Goal: Transaction & Acquisition: Purchase product/service

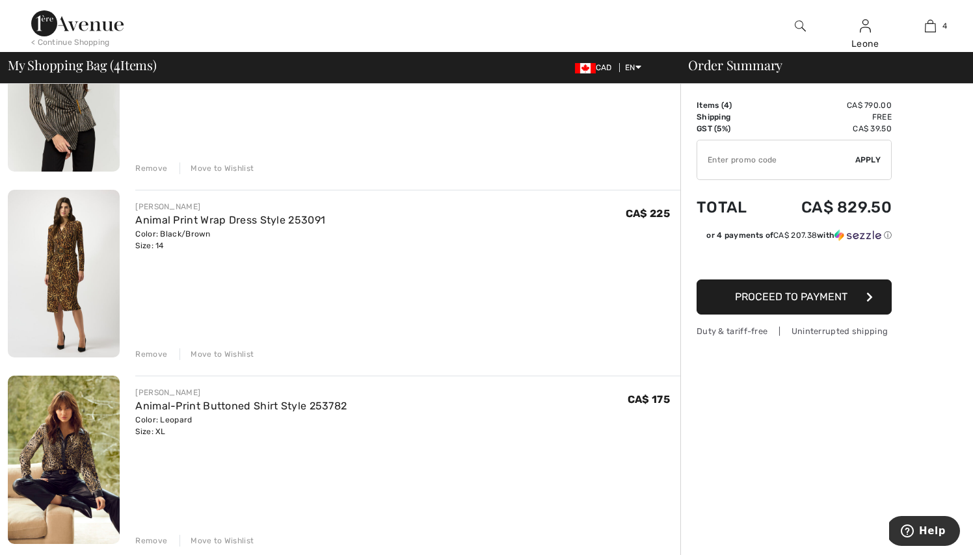
scroll to position [187, 0]
click at [83, 261] on img at bounding box center [64, 273] width 112 height 168
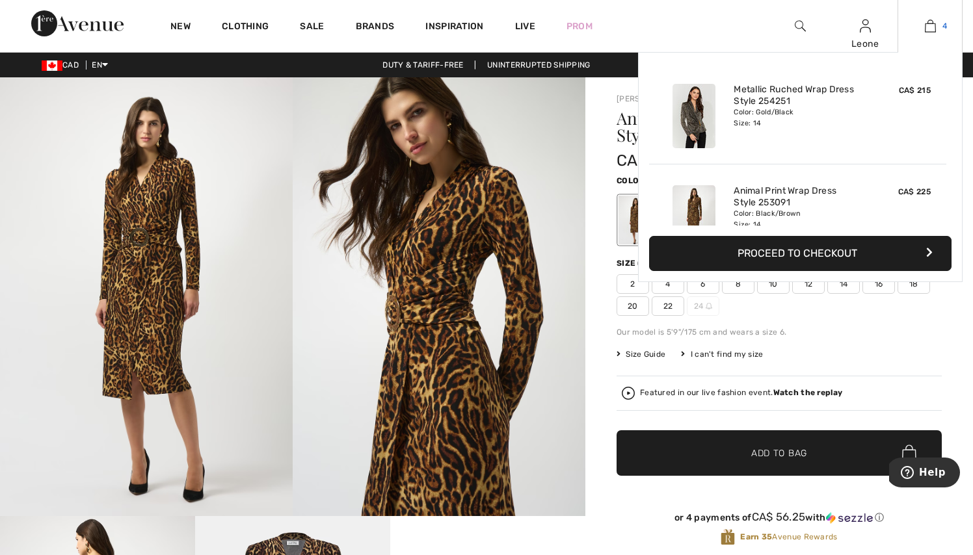
click at [925, 26] on img at bounding box center [930, 26] width 11 height 16
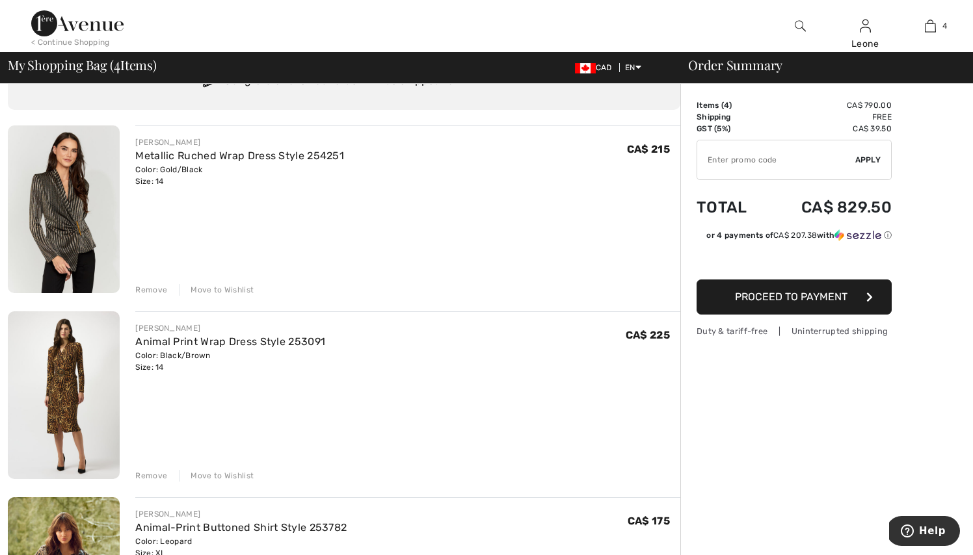
scroll to position [75, 0]
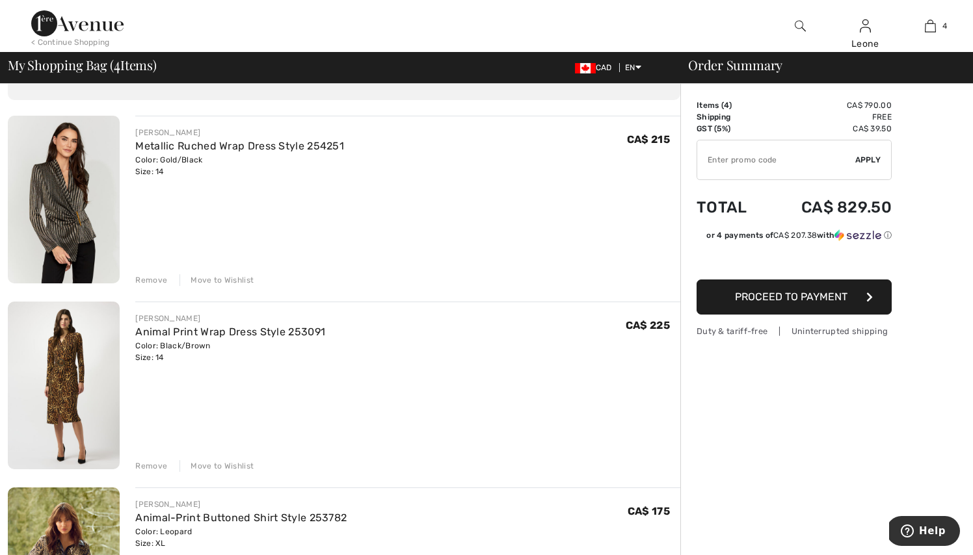
click at [161, 463] on div "Remove" at bounding box center [151, 466] width 32 height 12
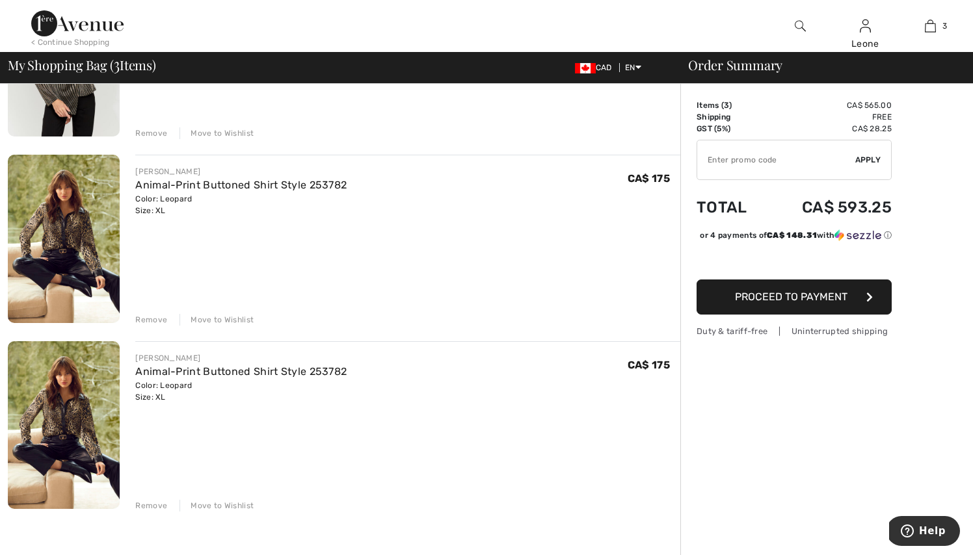
scroll to position [222, 0]
click at [144, 317] on div "Remove" at bounding box center [151, 320] width 32 height 12
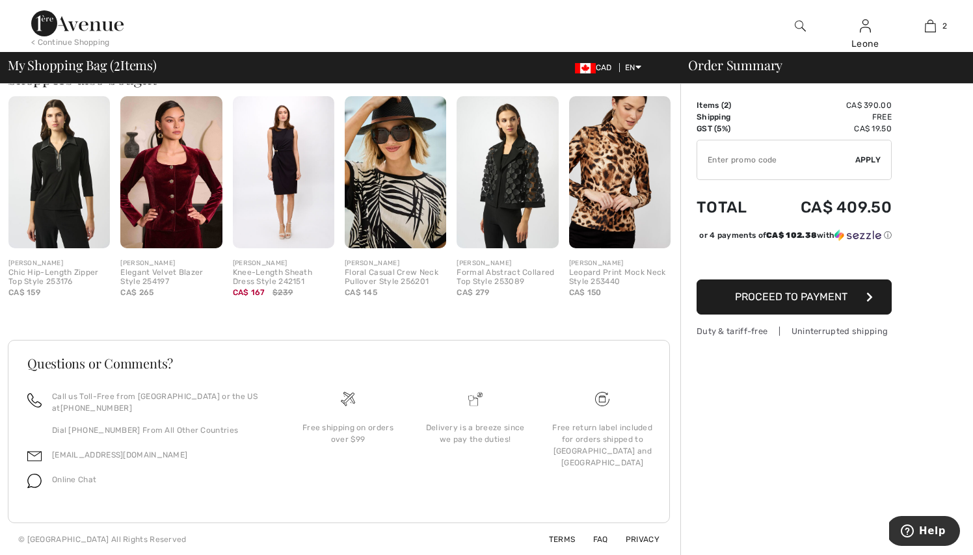
scroll to position [524, 0]
click at [157, 202] on img at bounding box center [170, 173] width 101 height 152
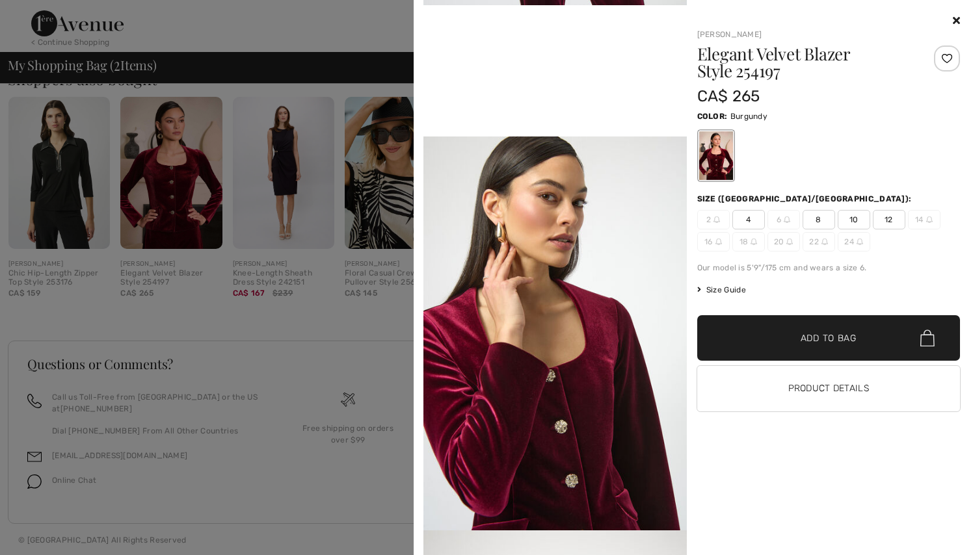
scroll to position [785, 0]
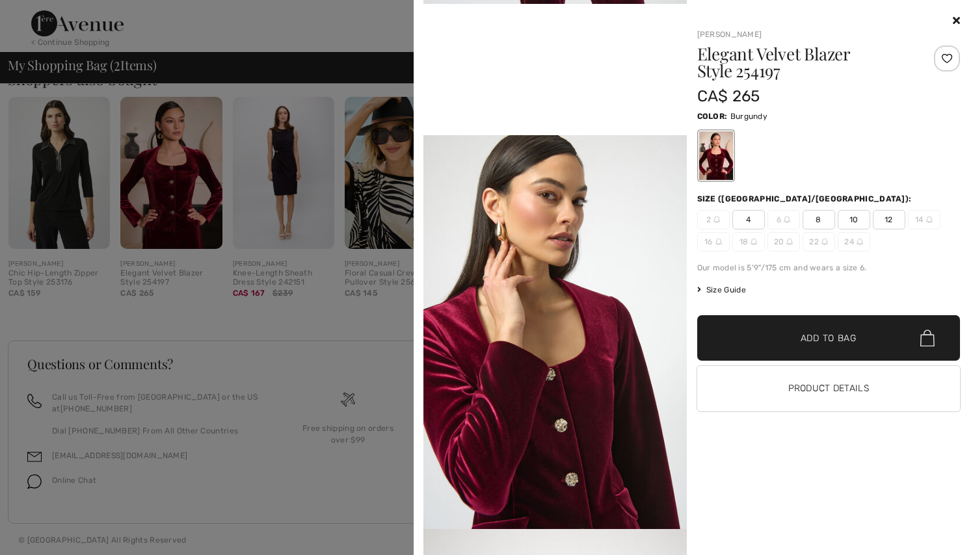
click at [953, 22] on icon at bounding box center [956, 20] width 7 height 10
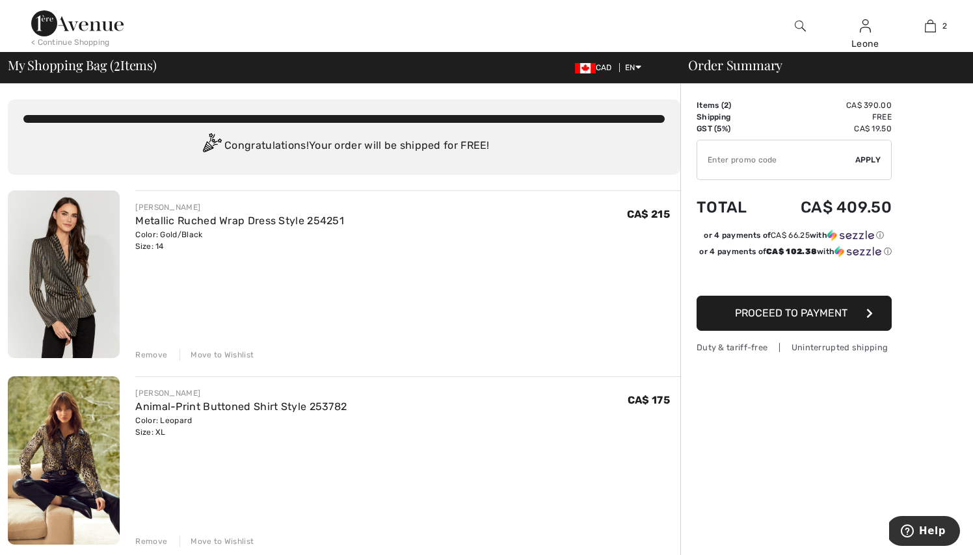
scroll to position [0, 0]
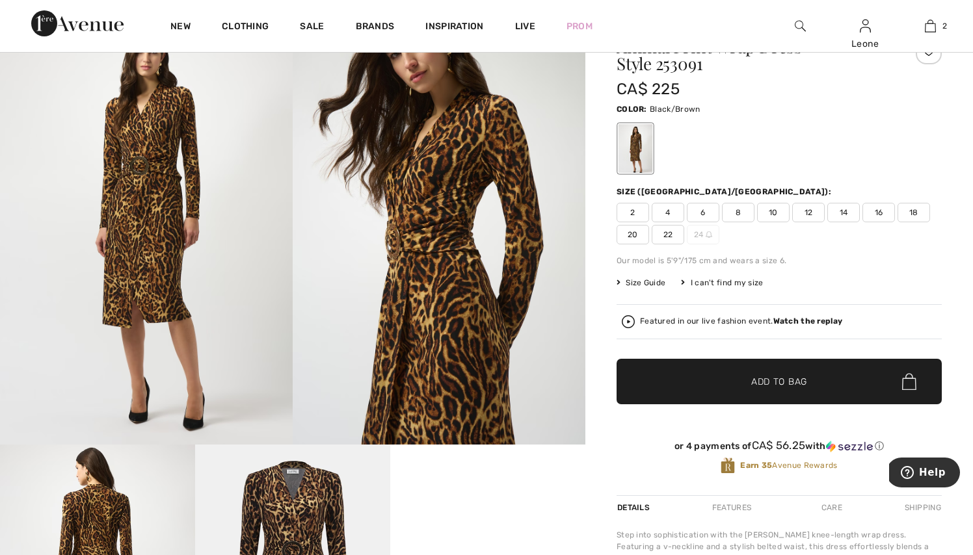
scroll to position [66, 0]
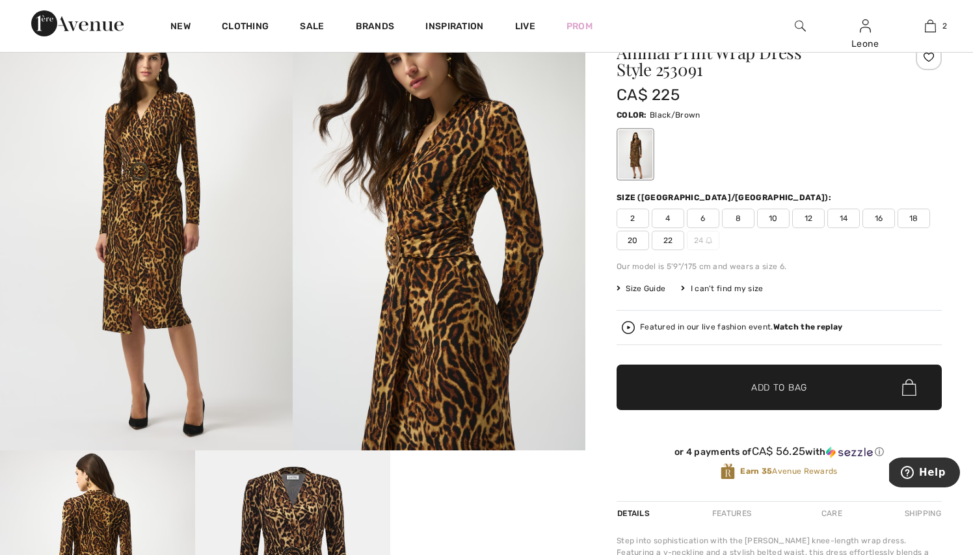
click at [847, 218] on span "14" at bounding box center [843, 219] width 33 height 20
click at [796, 385] on span "Add to Bag" at bounding box center [779, 388] width 56 height 14
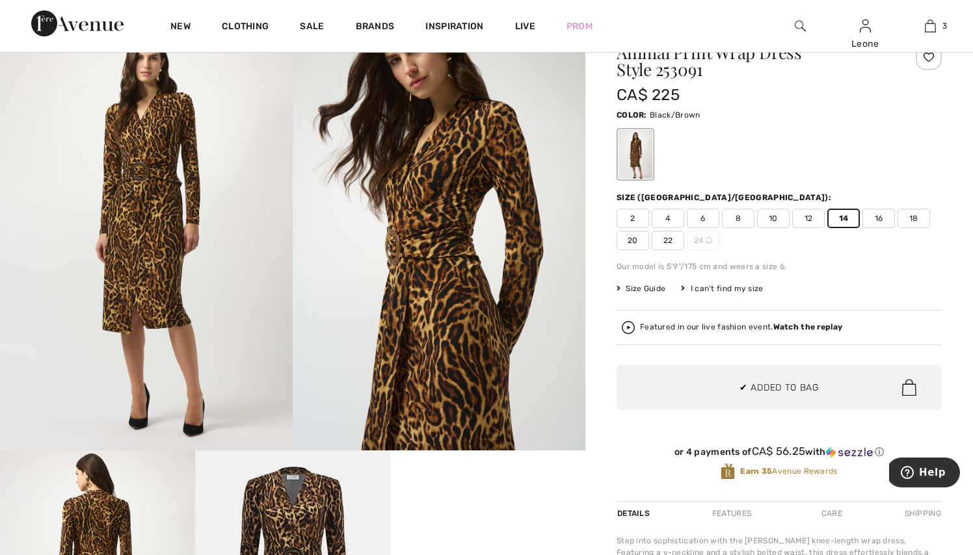
scroll to position [0, 0]
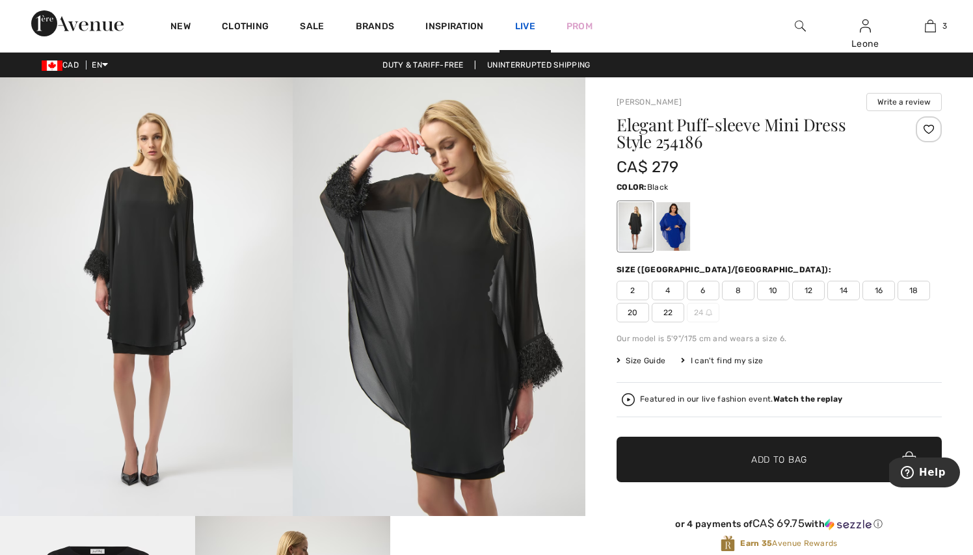
click at [529, 27] on link "Live" at bounding box center [525, 27] width 20 height 14
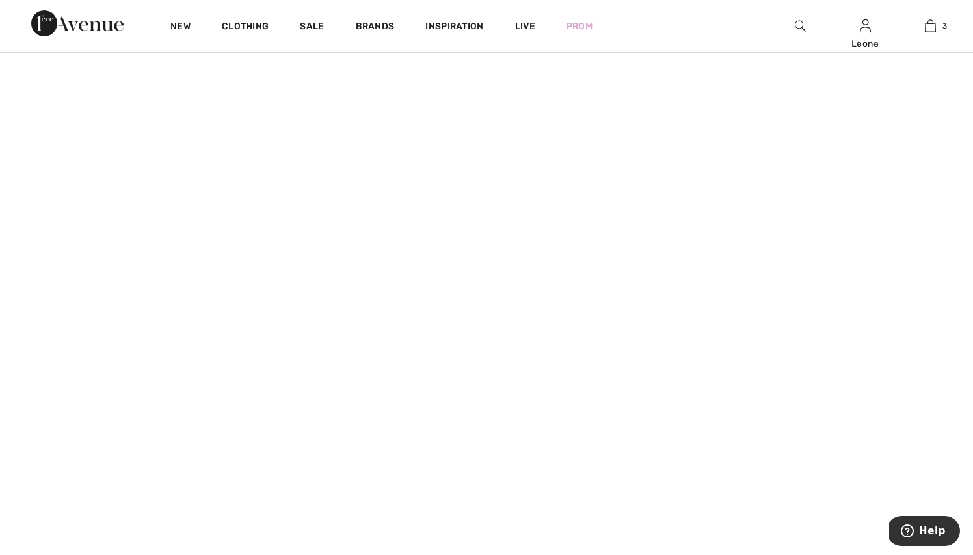
scroll to position [1450, 0]
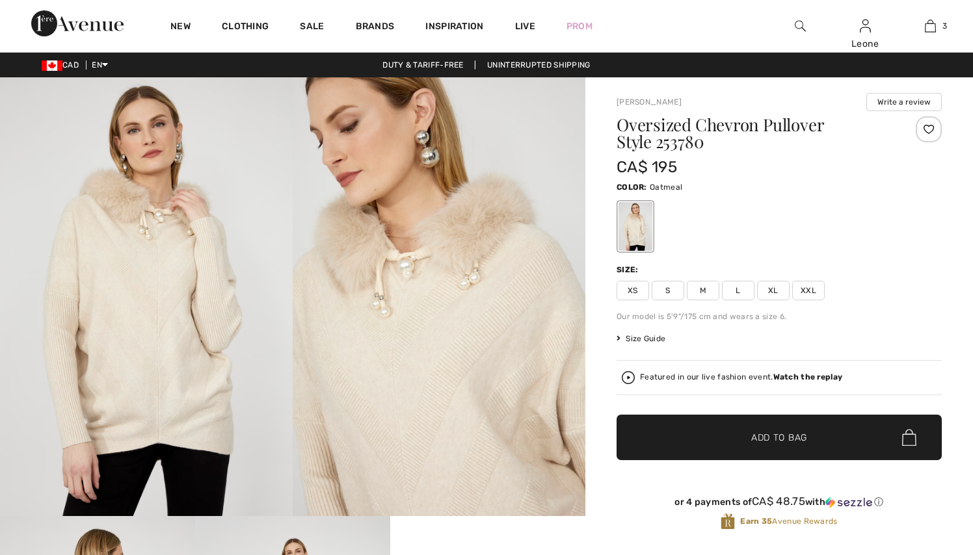
checkbox input "true"
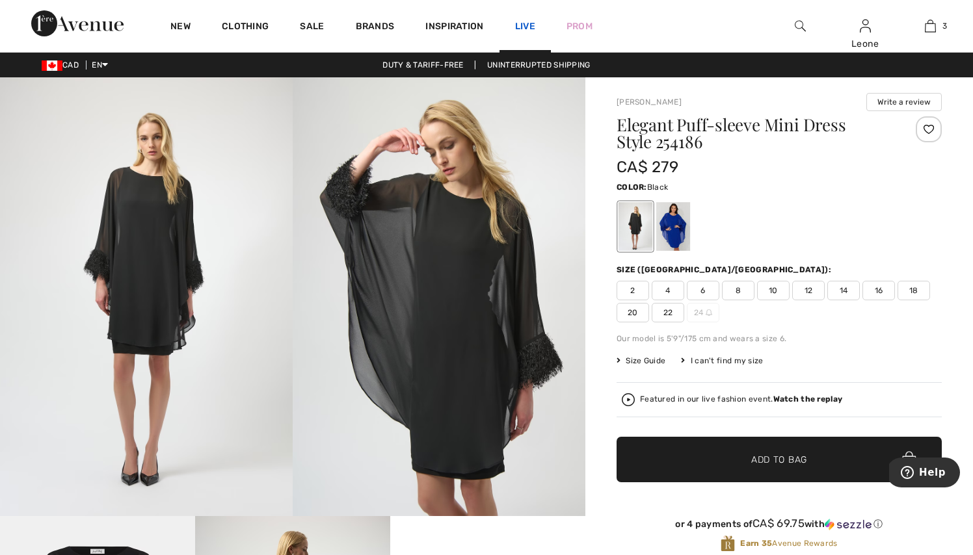
click at [531, 21] on link "Live" at bounding box center [525, 27] width 20 height 14
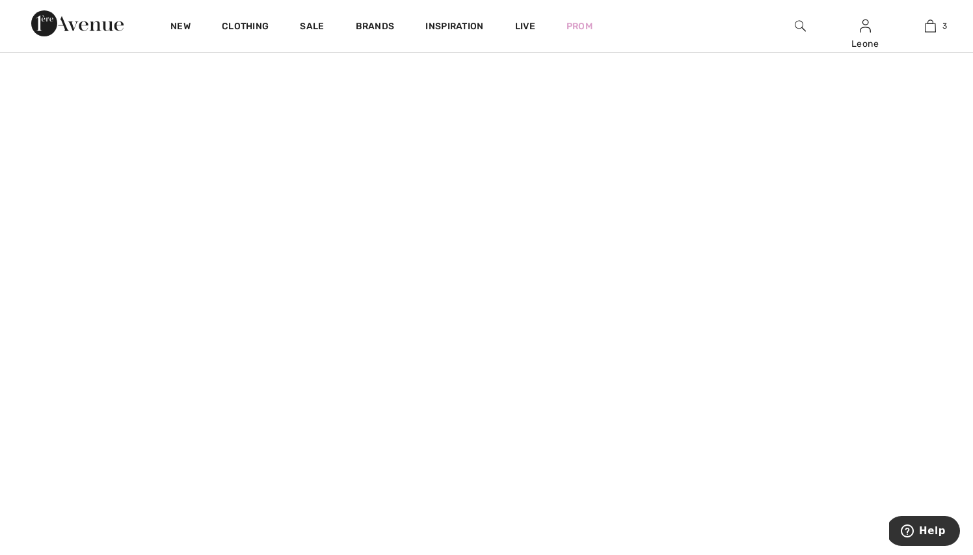
scroll to position [798, 0]
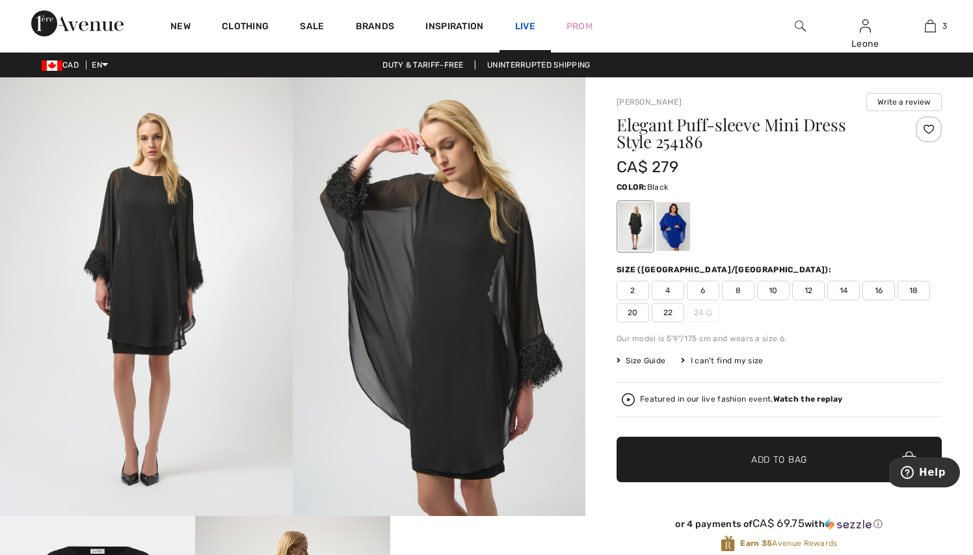
click at [526, 23] on link "Live" at bounding box center [525, 27] width 20 height 14
click at [529, 27] on link "Live" at bounding box center [525, 27] width 20 height 14
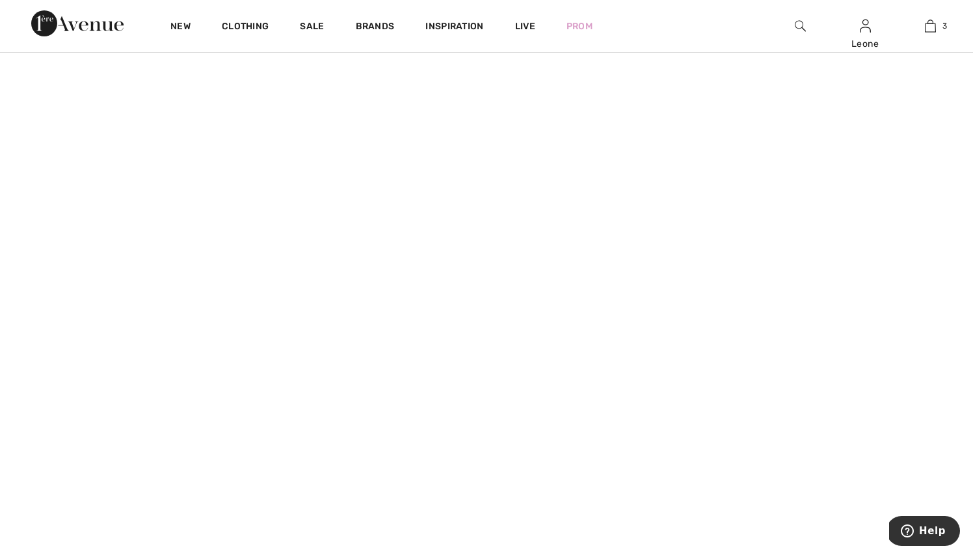
scroll to position [803, 0]
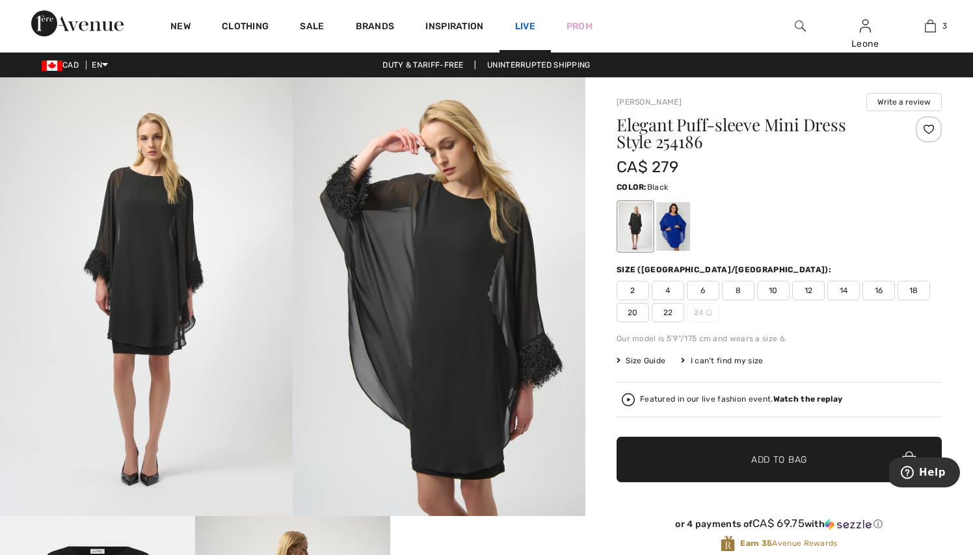
click at [529, 22] on link "Live" at bounding box center [525, 27] width 20 height 14
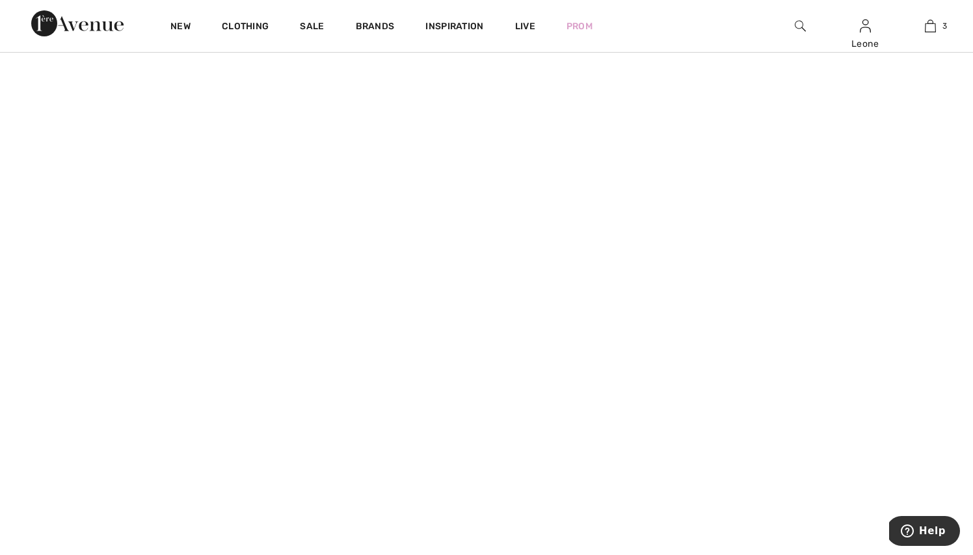
scroll to position [1266, 0]
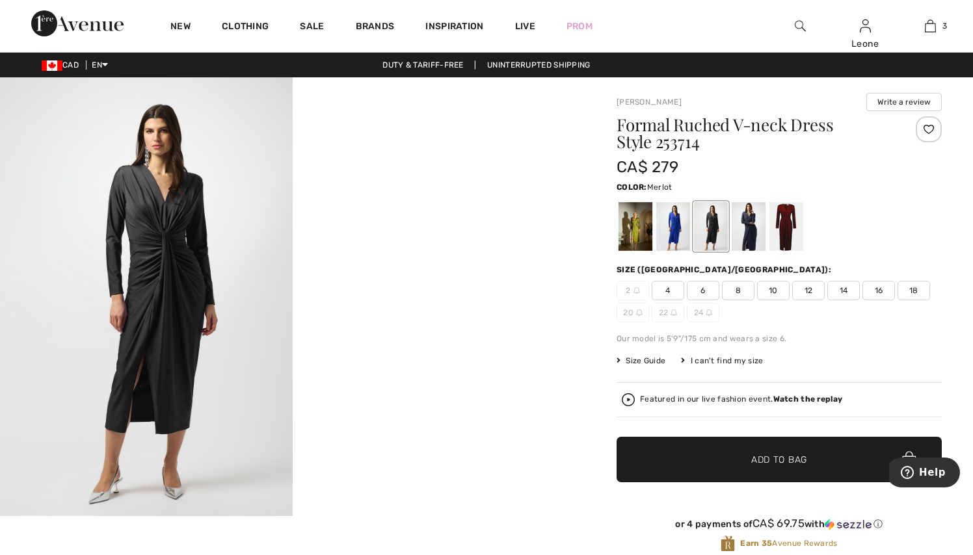
click at [782, 233] on div at bounding box center [786, 226] width 34 height 49
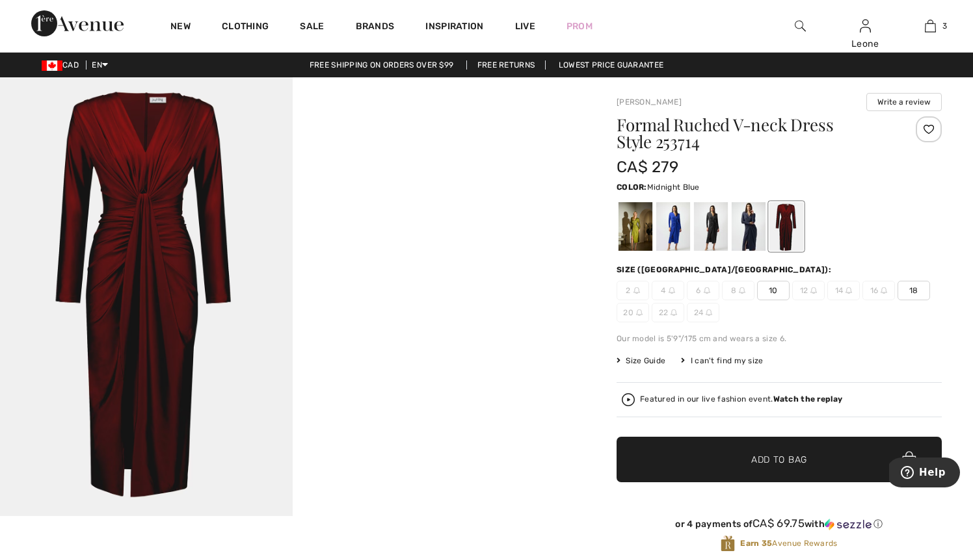
click at [748, 237] on div at bounding box center [749, 226] width 34 height 49
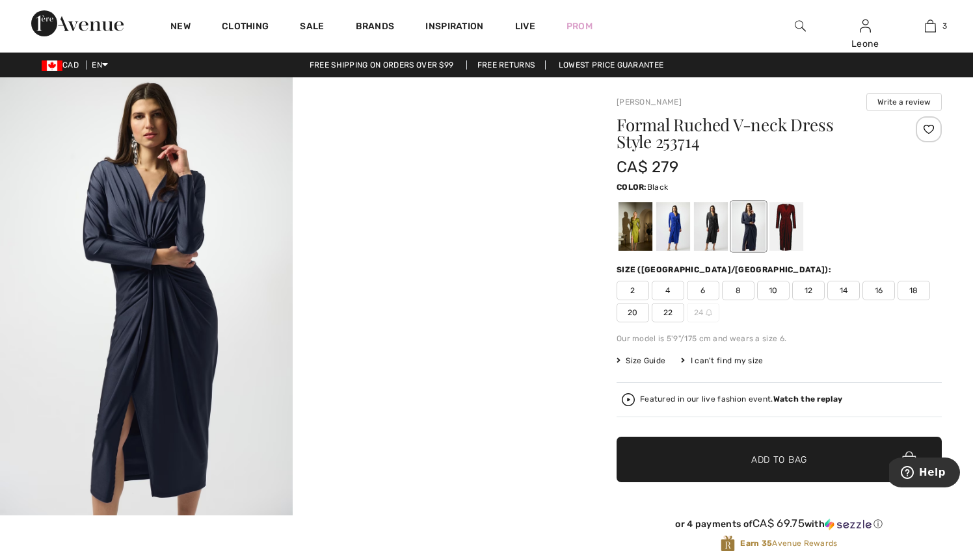
click at [717, 233] on div at bounding box center [711, 226] width 34 height 49
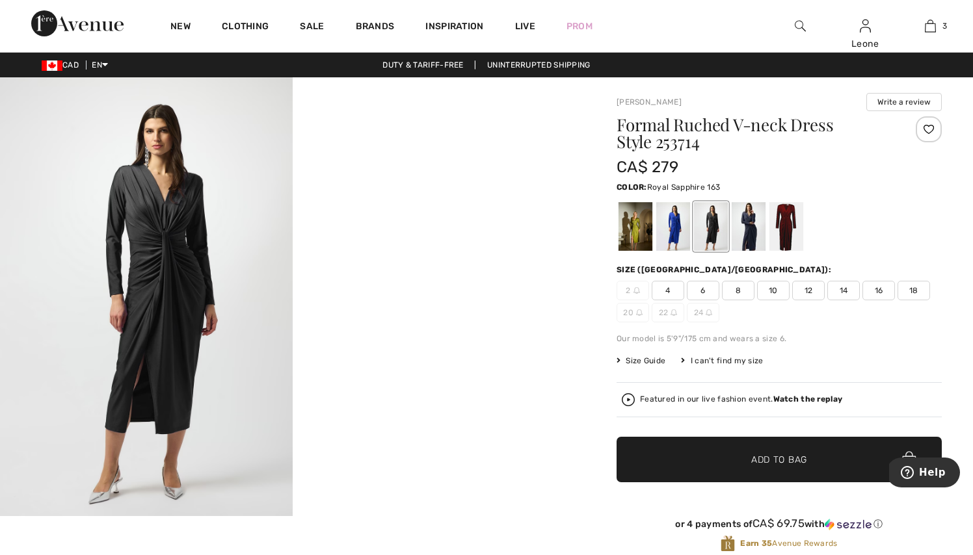
click at [677, 237] on div at bounding box center [673, 226] width 34 height 49
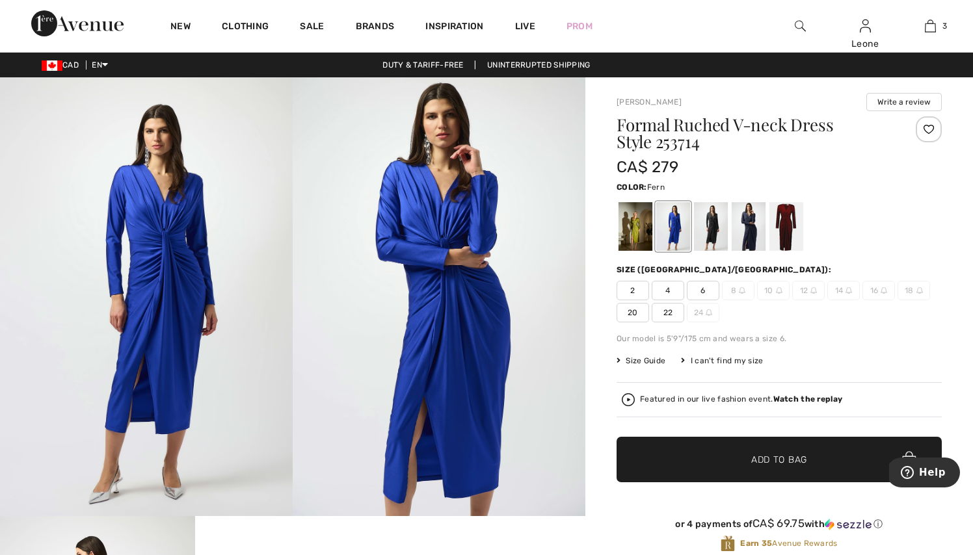
click at [626, 224] on div at bounding box center [636, 226] width 34 height 49
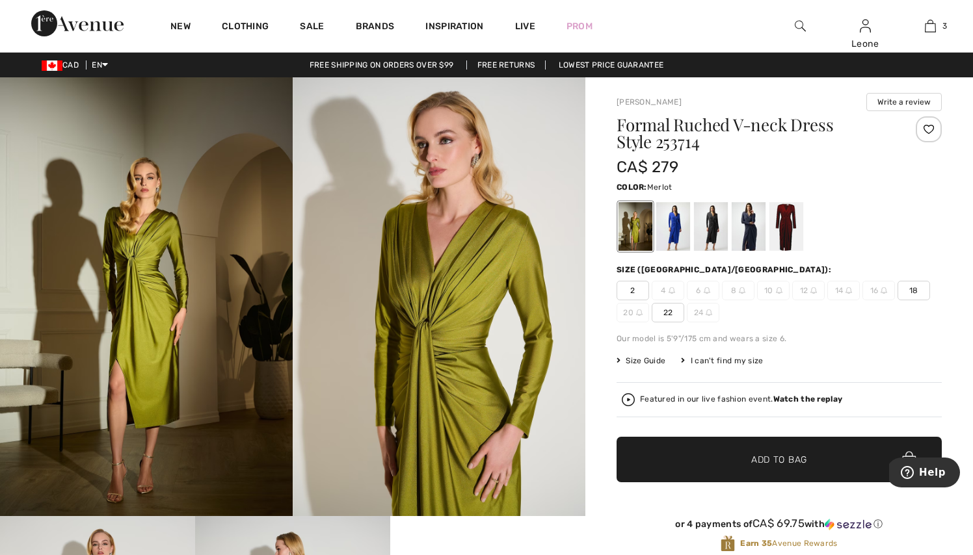
click at [784, 215] on div at bounding box center [786, 226] width 34 height 49
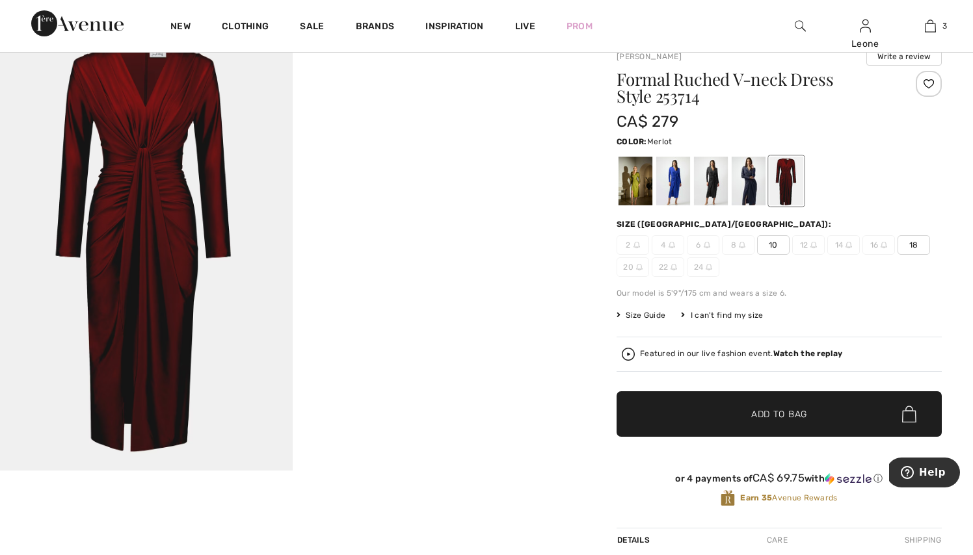
scroll to position [47, 0]
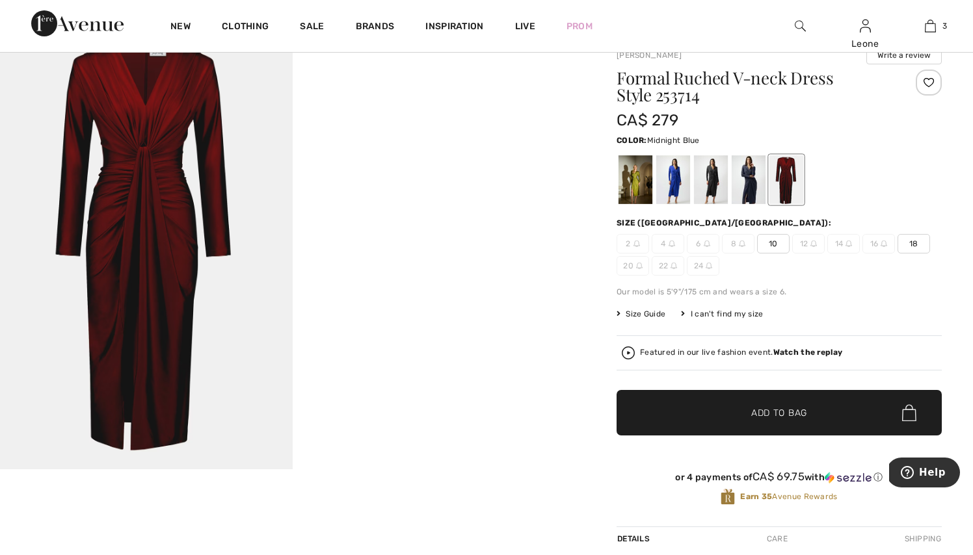
click at [749, 183] on div at bounding box center [749, 179] width 34 height 49
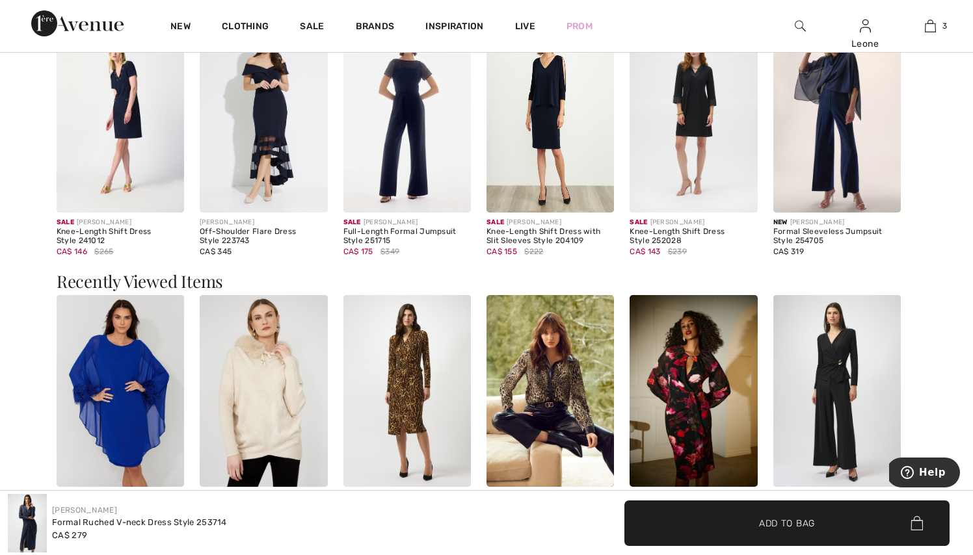
scroll to position [1208, 0]
click at [405, 347] on img at bounding box center [406, 391] width 127 height 192
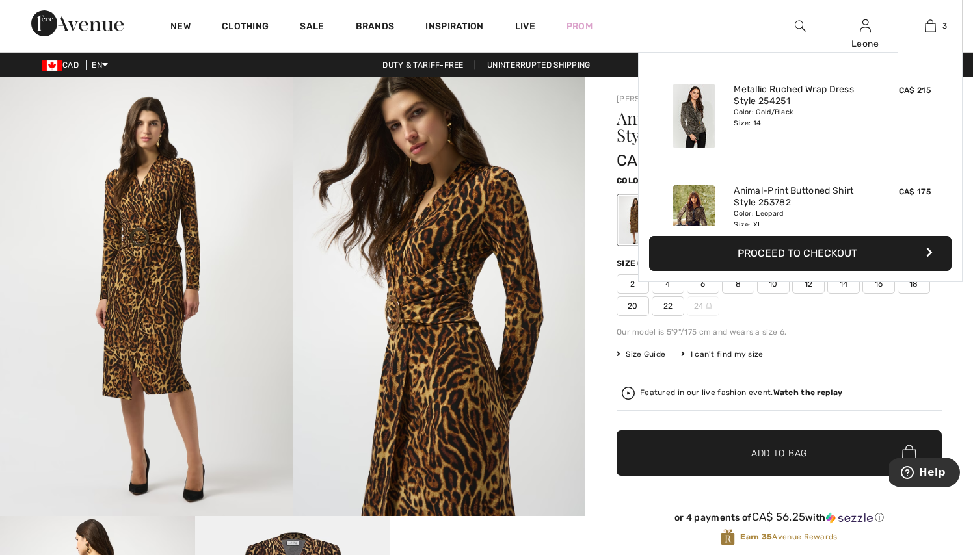
click at [836, 109] on div "Color: Gold/Black Size: 14" at bounding box center [798, 117] width 128 height 21
click at [808, 89] on link "Metallic Ruched Wrap Dress Style 254251" at bounding box center [798, 95] width 128 height 23
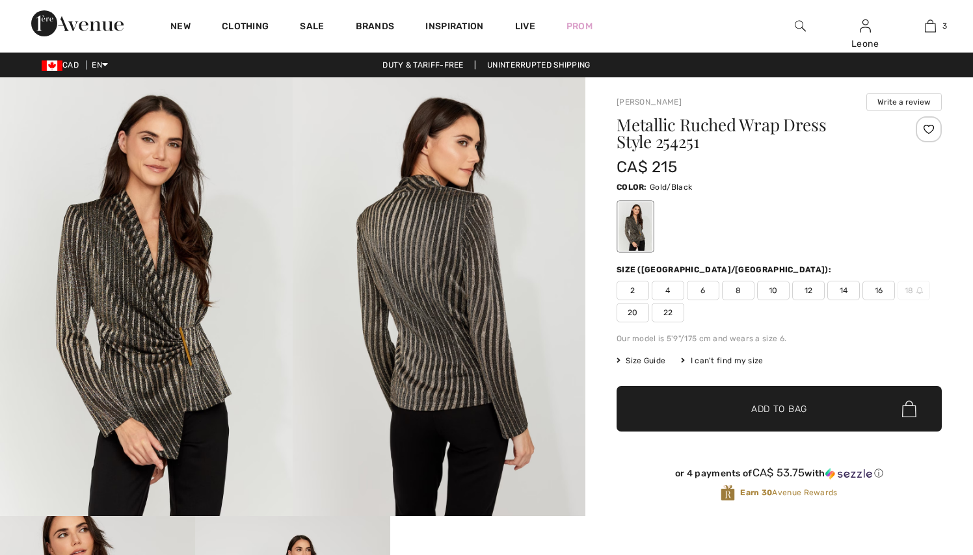
checkbox input "true"
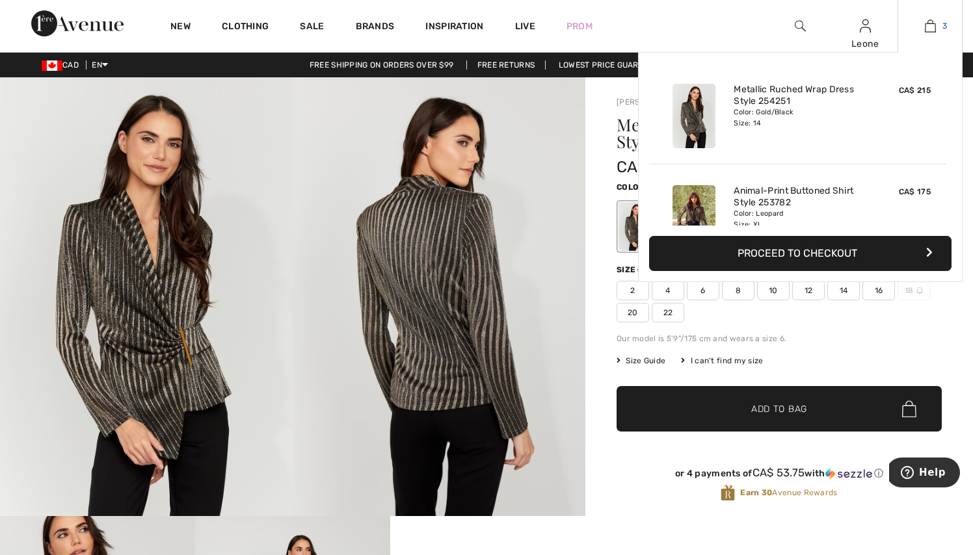
click at [927, 31] on img at bounding box center [930, 26] width 11 height 16
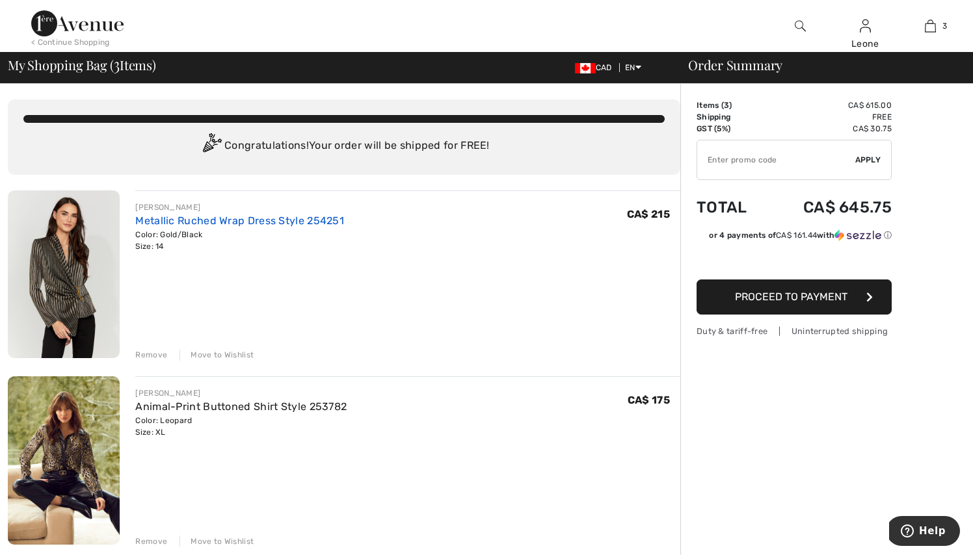
click at [207, 225] on link "Metallic Ruched Wrap Dress Style 254251" at bounding box center [239, 221] width 209 height 12
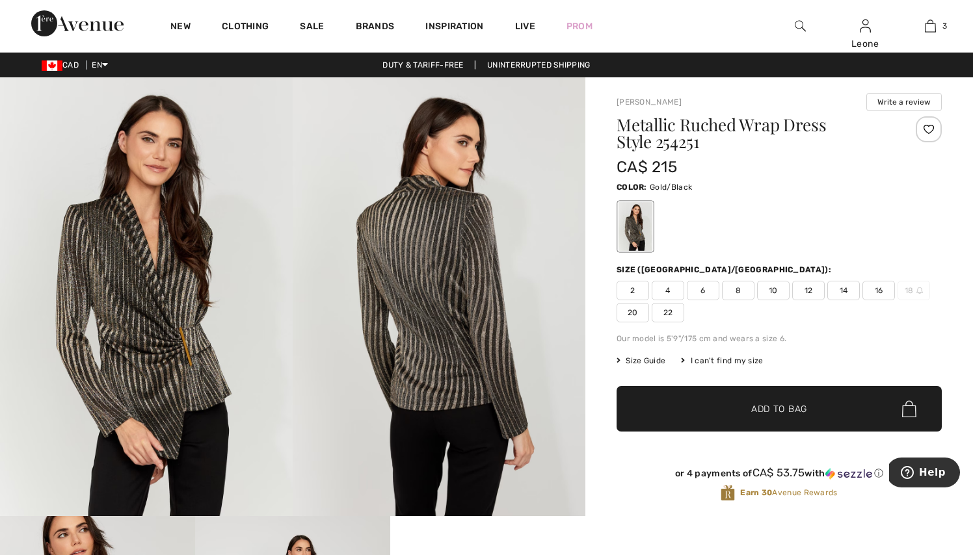
click at [632, 362] on span "Size Guide" at bounding box center [641, 361] width 49 height 12
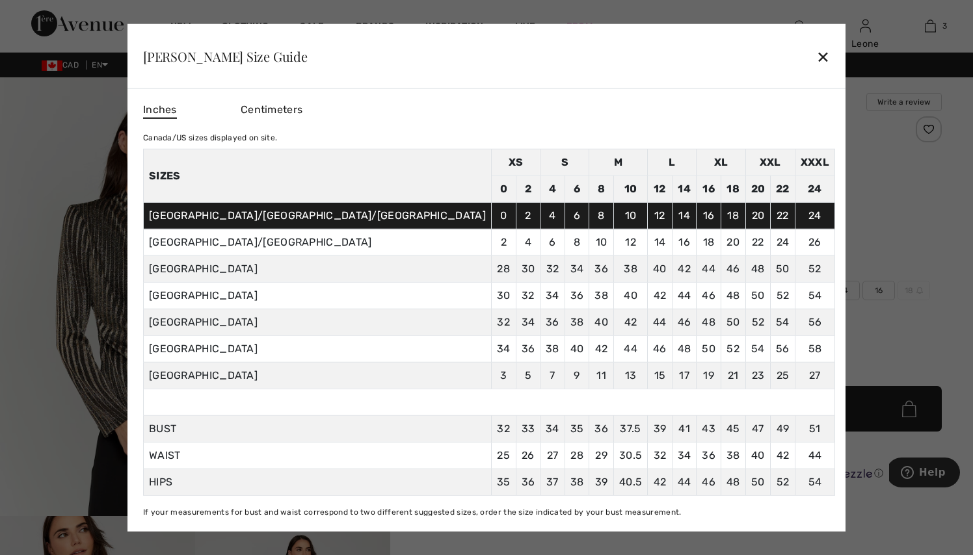
click at [816, 57] on div "✕" at bounding box center [823, 56] width 14 height 27
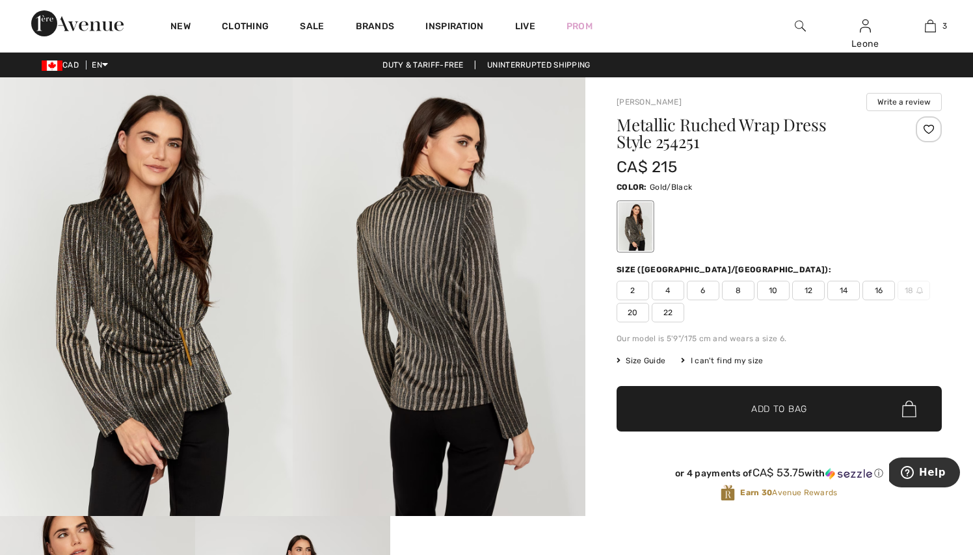
click at [869, 296] on span "16" at bounding box center [878, 291] width 33 height 20
click at [795, 405] on span "Add to Bag" at bounding box center [779, 410] width 56 height 14
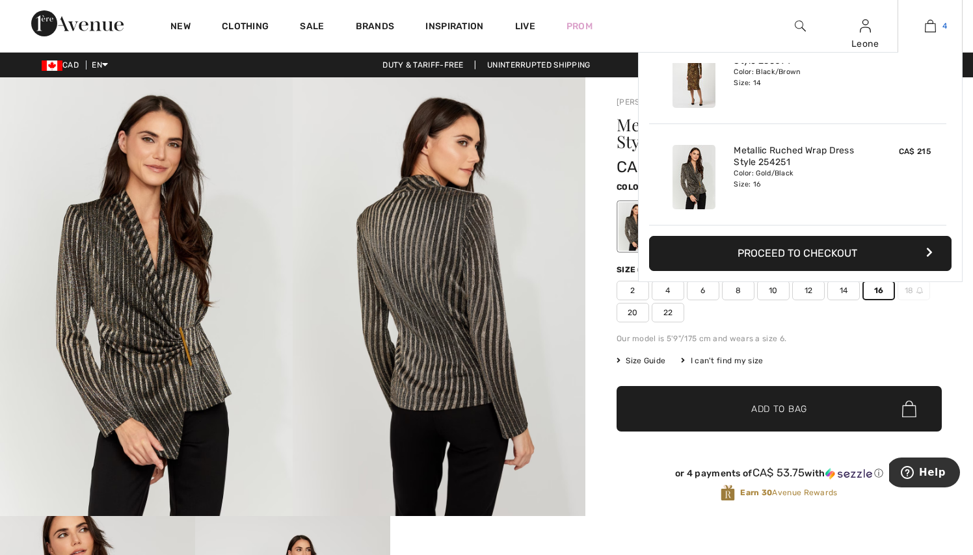
click at [921, 27] on link "4" at bounding box center [930, 26] width 64 height 16
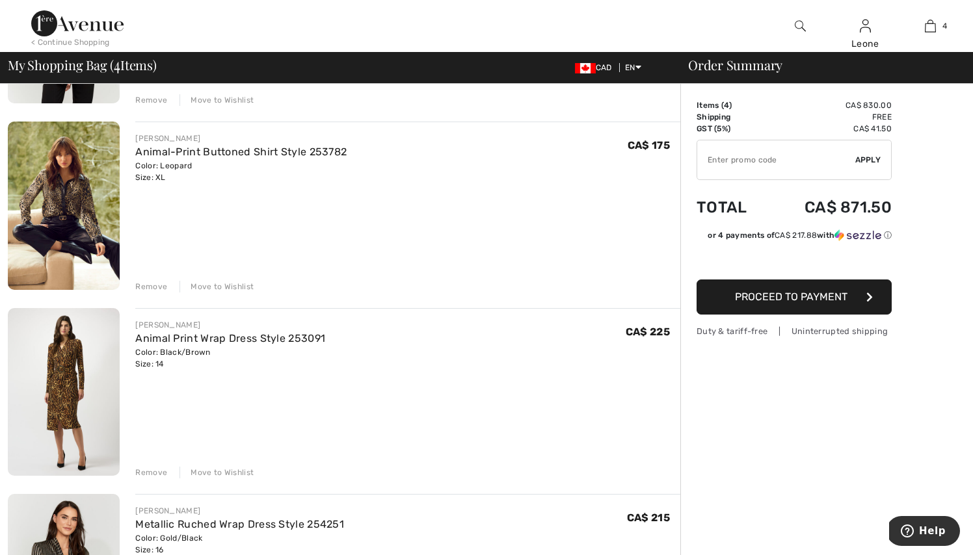
scroll to position [258, 0]
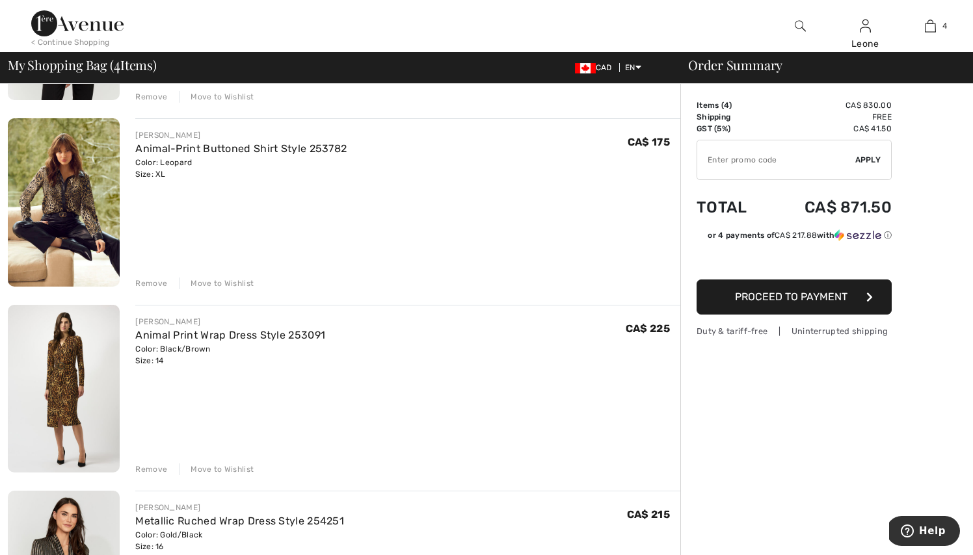
click at [152, 464] on div "Remove" at bounding box center [151, 470] width 32 height 12
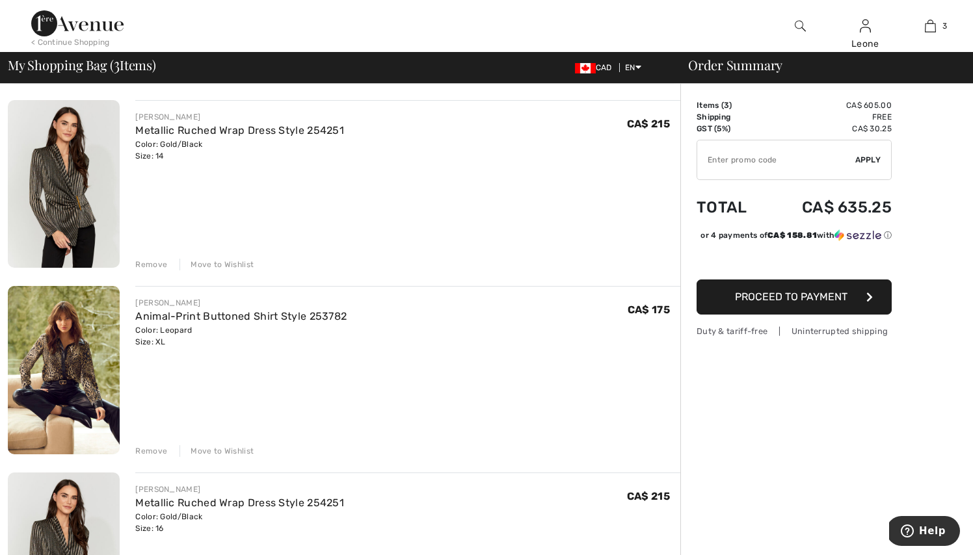
scroll to position [75, 0]
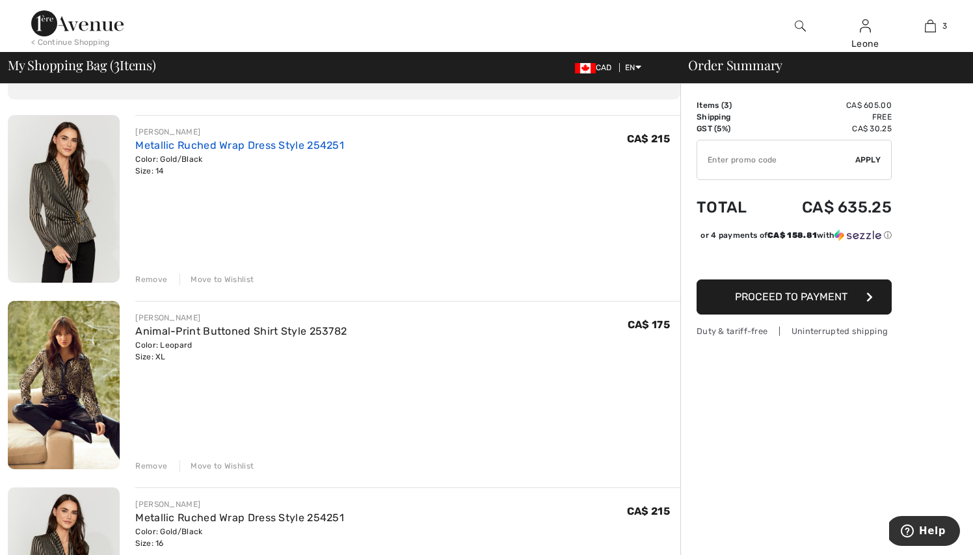
click at [208, 141] on link "Metallic Ruched Wrap Dress Style 254251" at bounding box center [239, 145] width 209 height 12
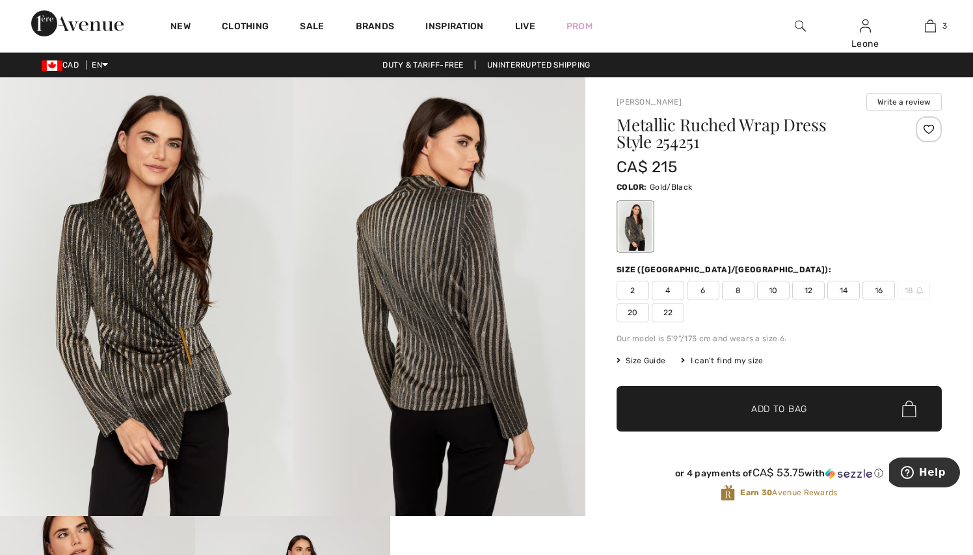
click at [659, 361] on span "Size Guide" at bounding box center [641, 361] width 49 height 12
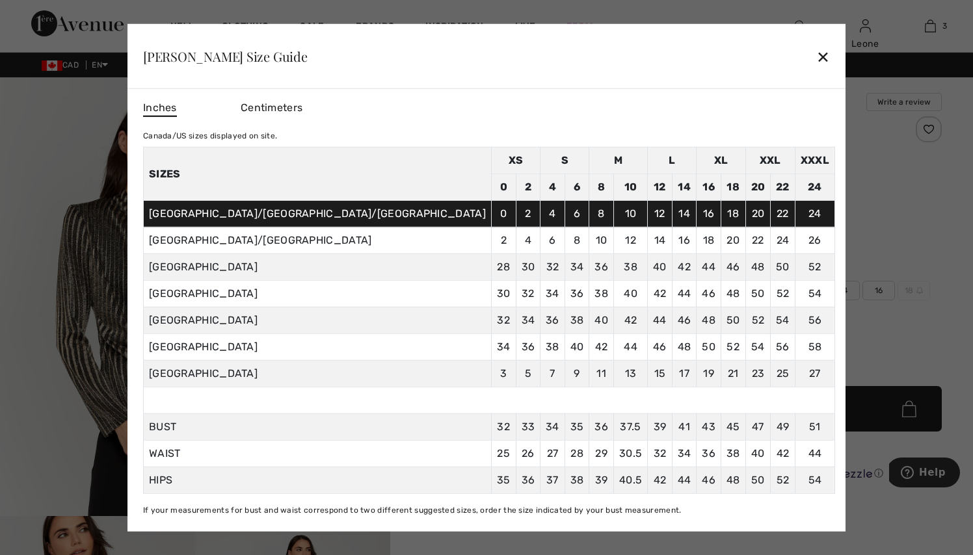
scroll to position [14, 0]
click at [816, 56] on div "✕" at bounding box center [823, 56] width 14 height 27
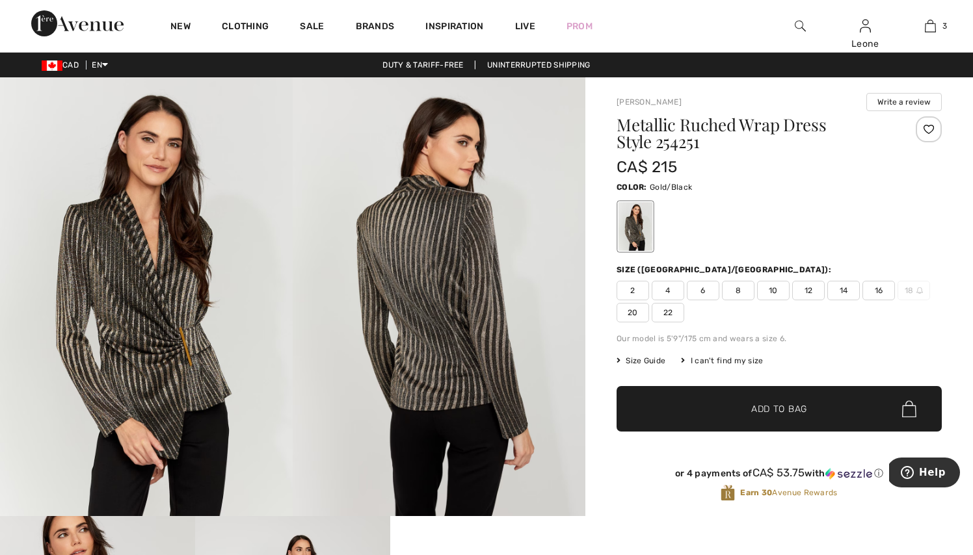
scroll to position [0, 0]
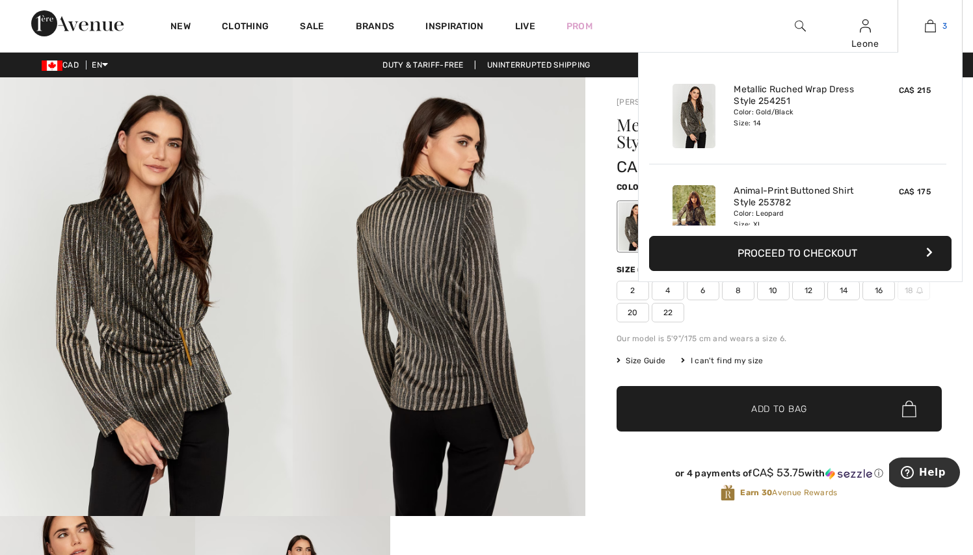
click at [929, 26] on img at bounding box center [930, 26] width 11 height 16
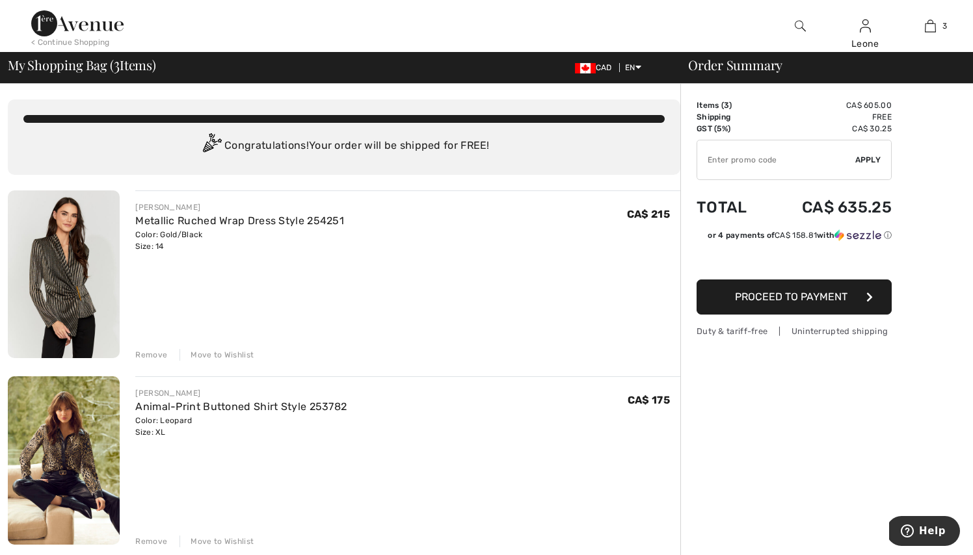
click at [157, 353] on div "Remove" at bounding box center [151, 355] width 32 height 12
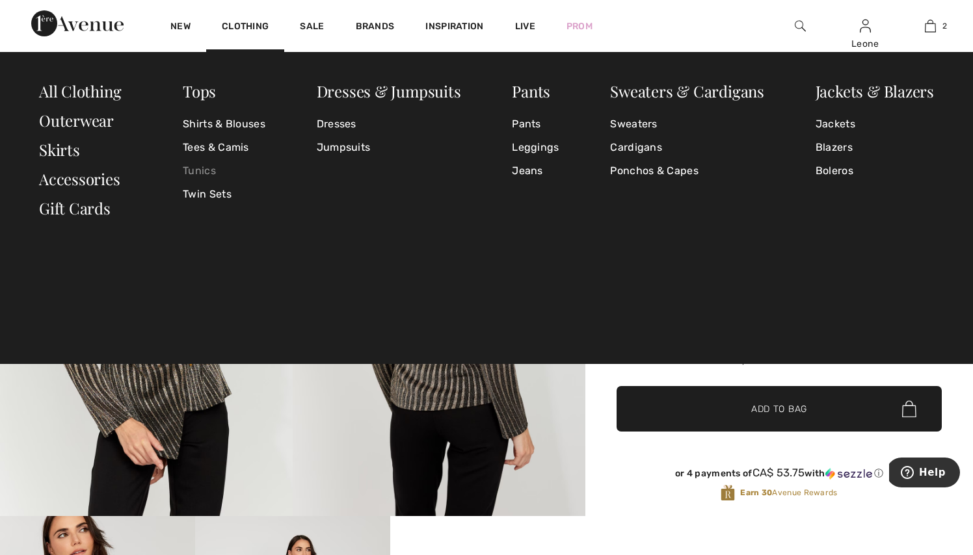
click at [209, 169] on link "Tunics" at bounding box center [224, 170] width 83 height 23
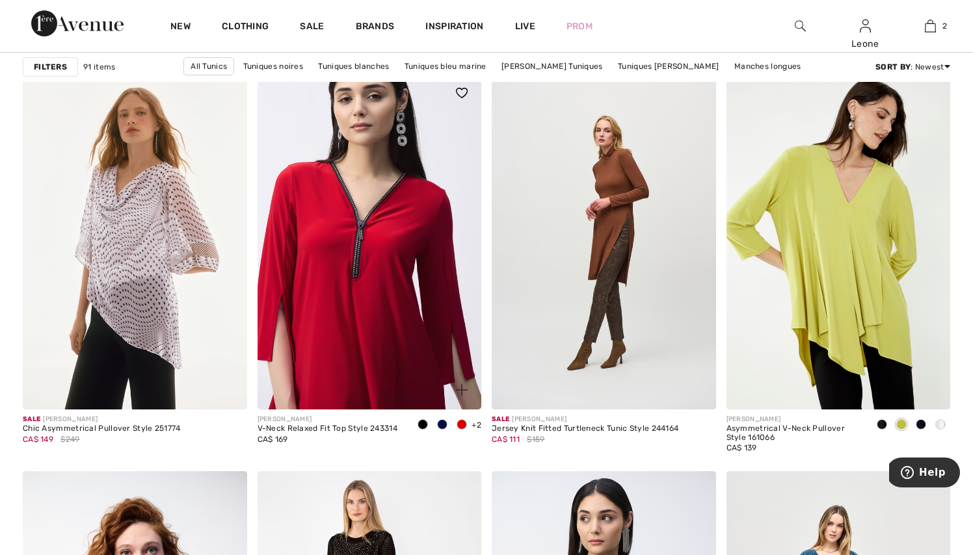
scroll to position [5388, 0]
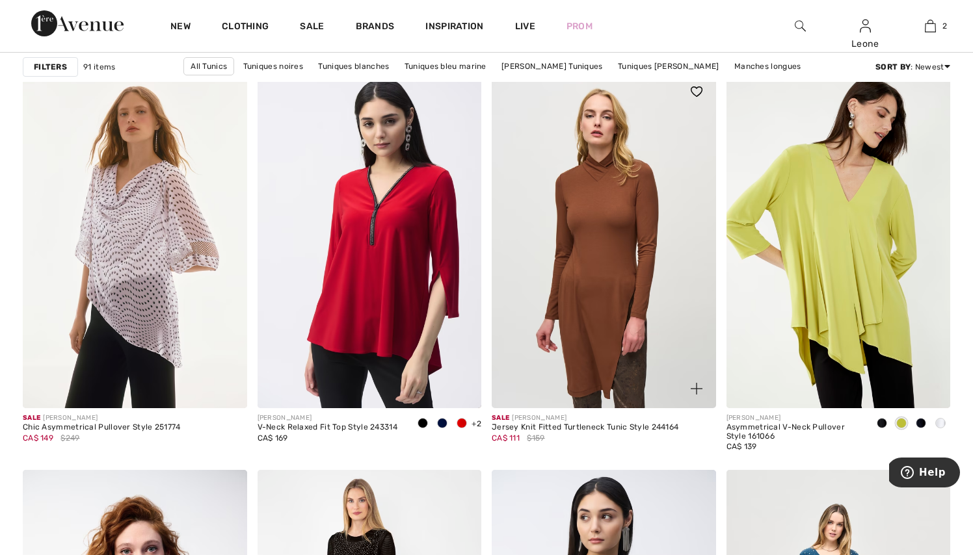
click at [583, 273] on img at bounding box center [604, 240] width 224 height 336
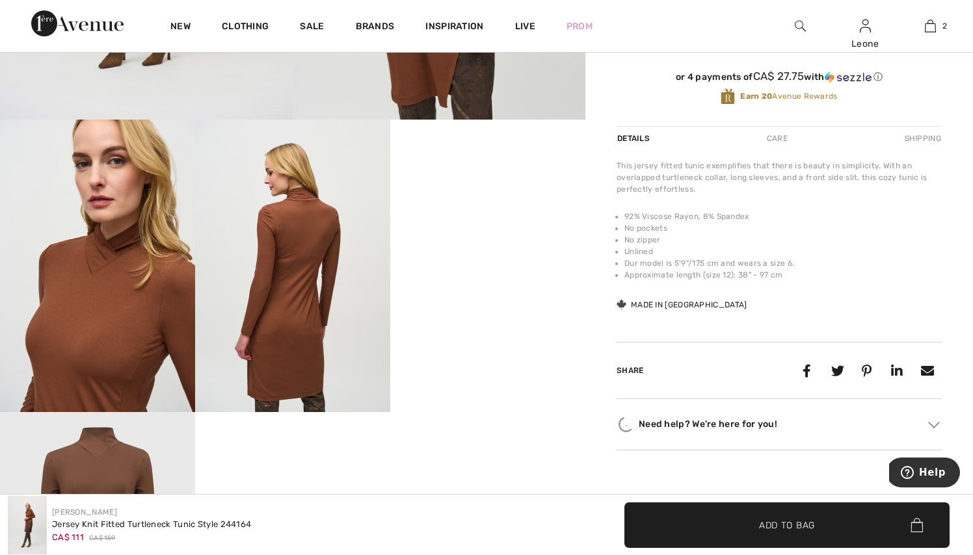
scroll to position [397, 0]
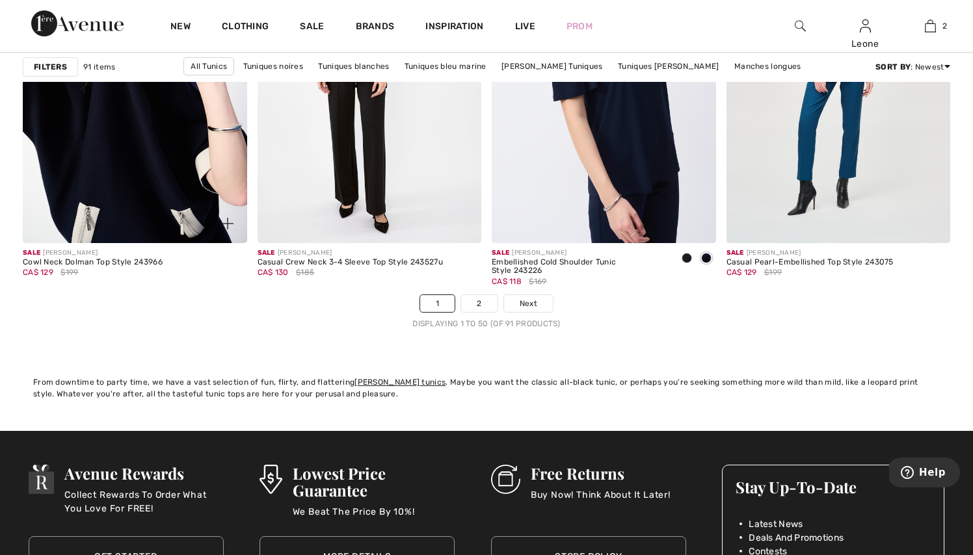
scroll to position [5986, 0]
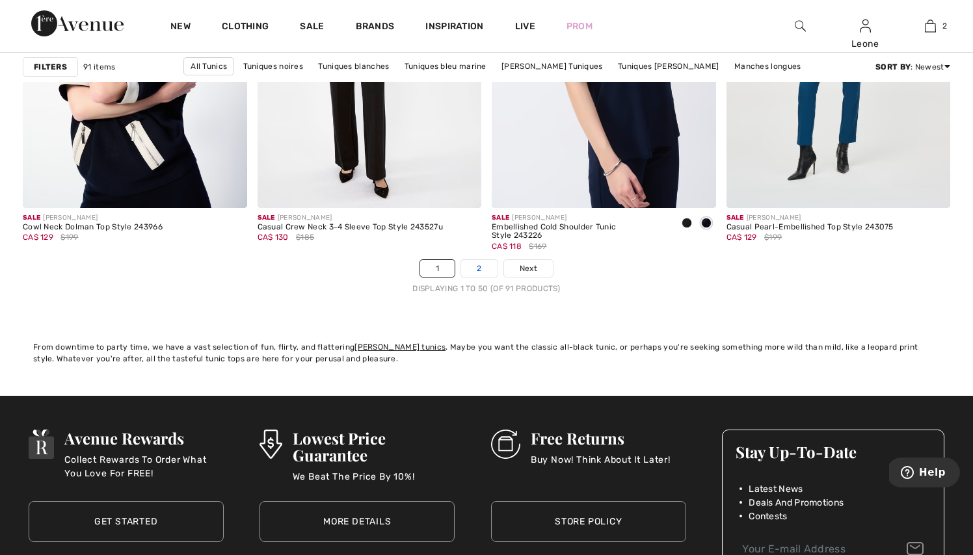
click at [479, 268] on link "2" at bounding box center [479, 268] width 36 height 17
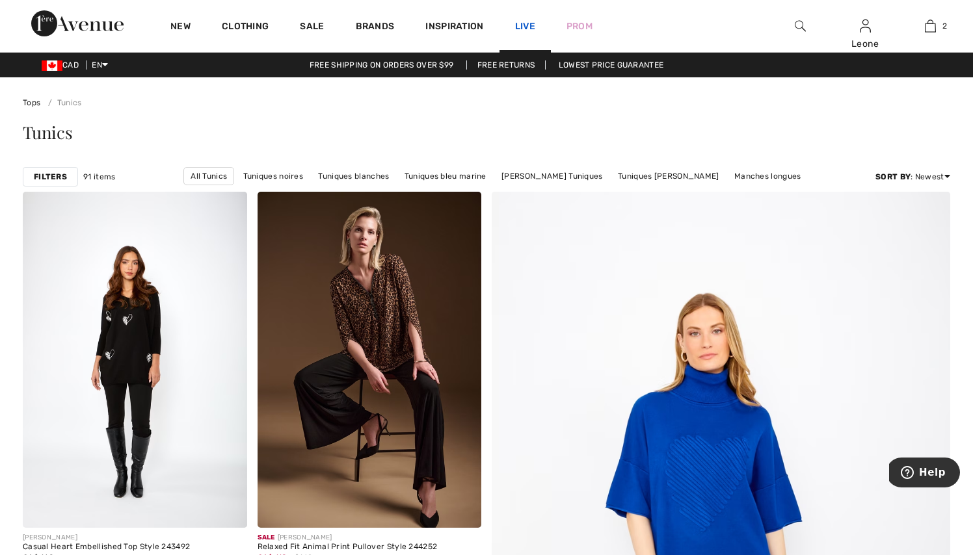
click at [531, 30] on link "Live" at bounding box center [525, 27] width 20 height 14
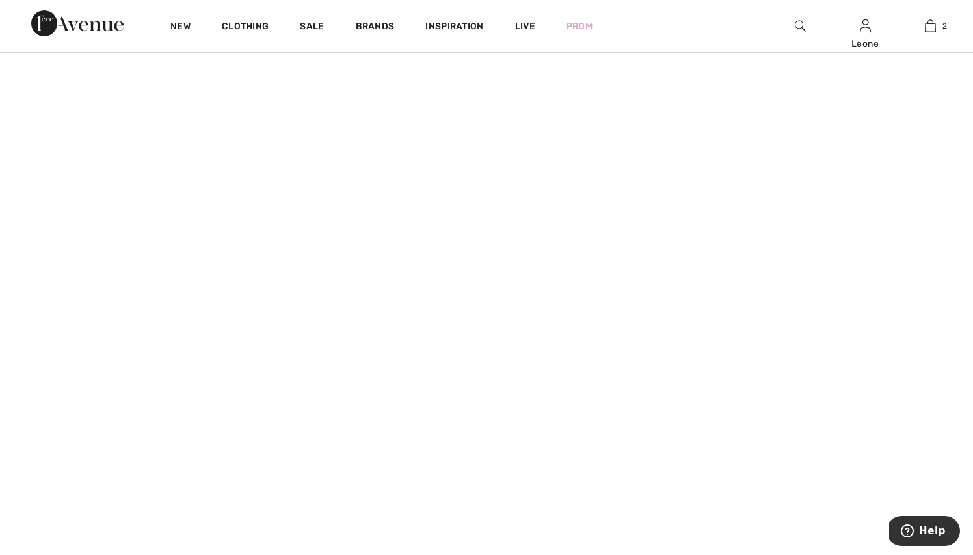
scroll to position [1774, 0]
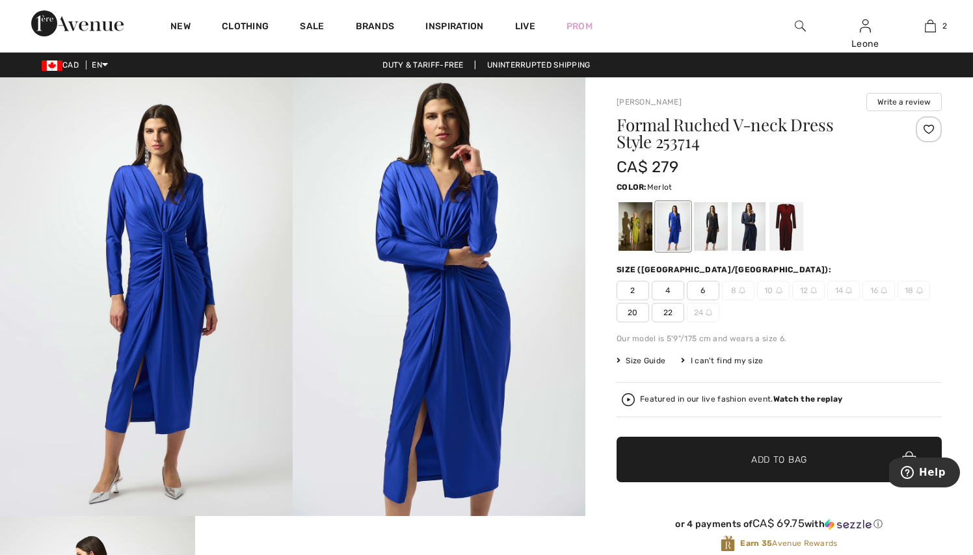
click at [795, 229] on div at bounding box center [786, 226] width 34 height 49
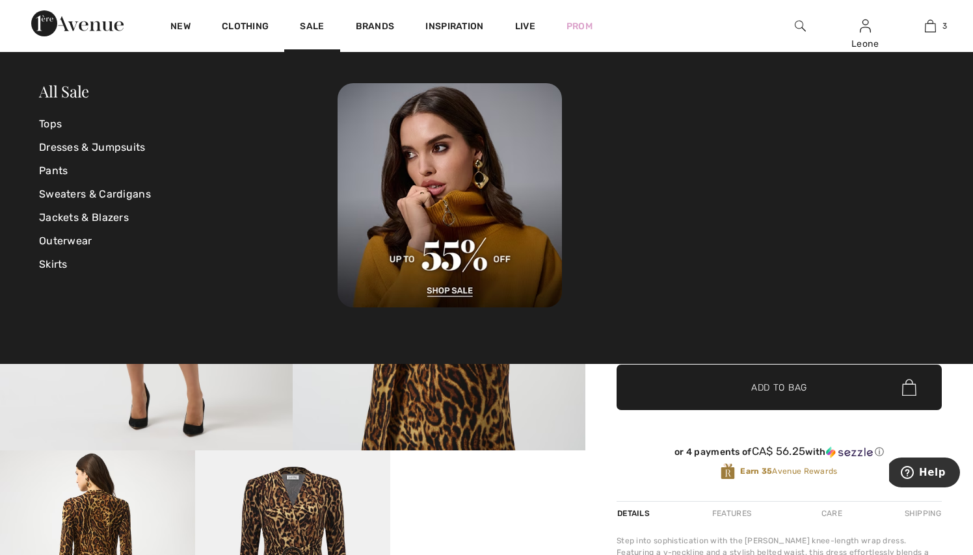
scroll to position [142, 0]
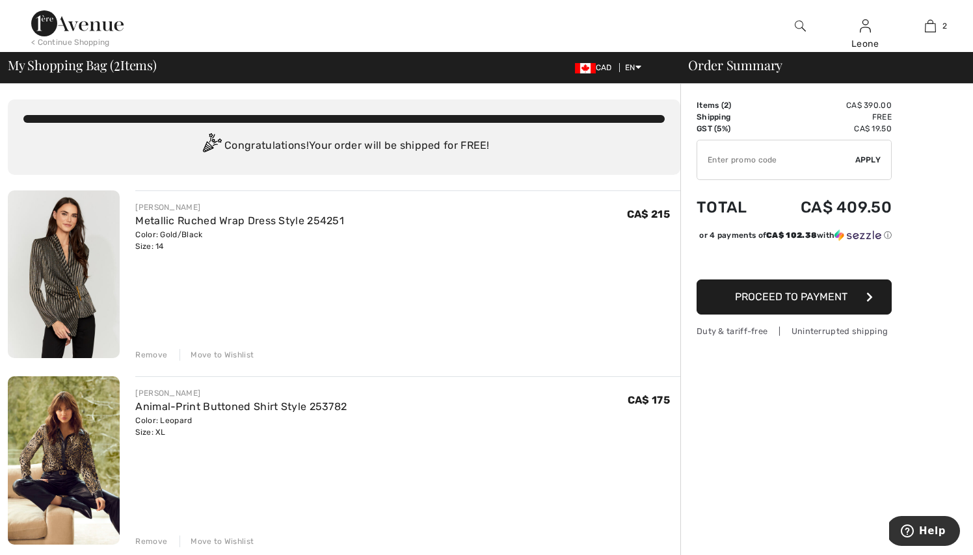
click at [100, 30] on img at bounding box center [77, 23] width 92 height 26
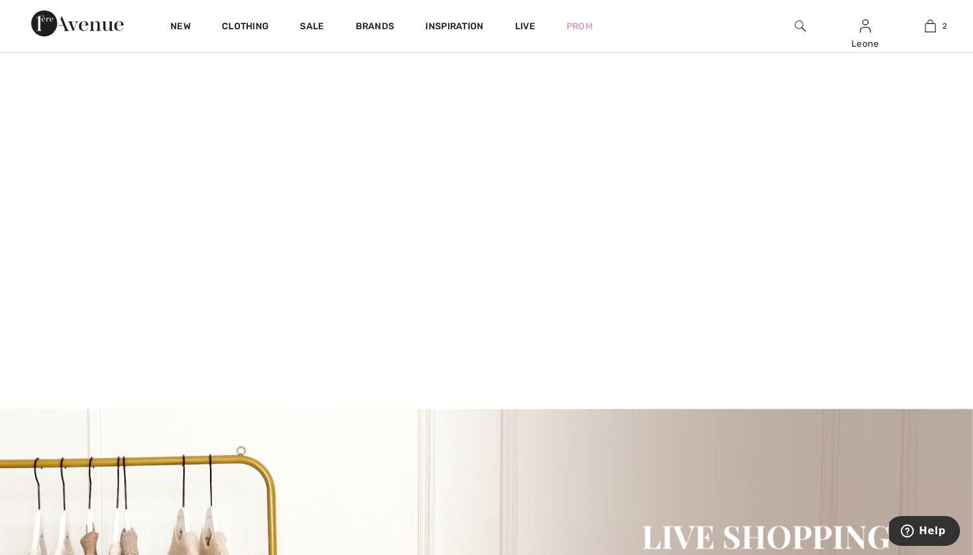
scroll to position [167, 0]
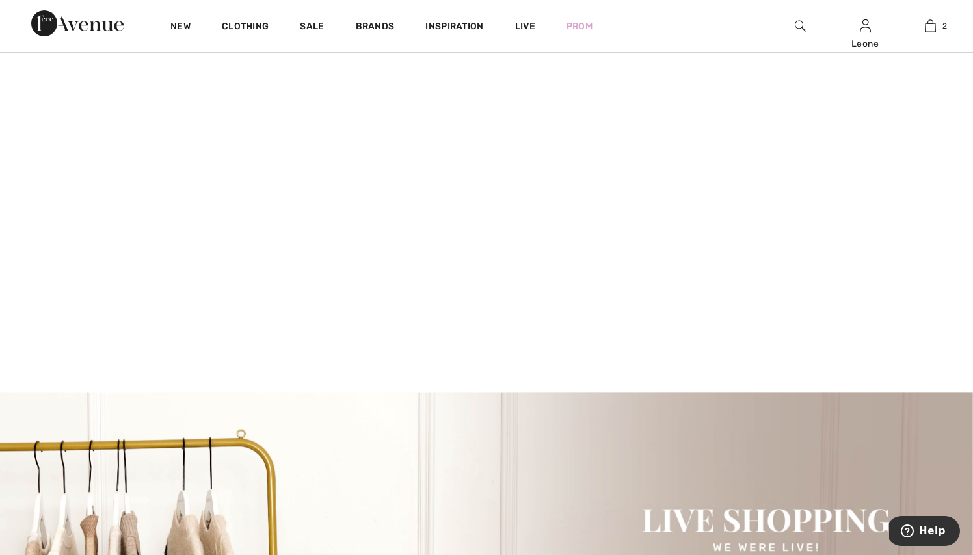
click at [187, 254] on video at bounding box center [486, 153] width 973 height 487
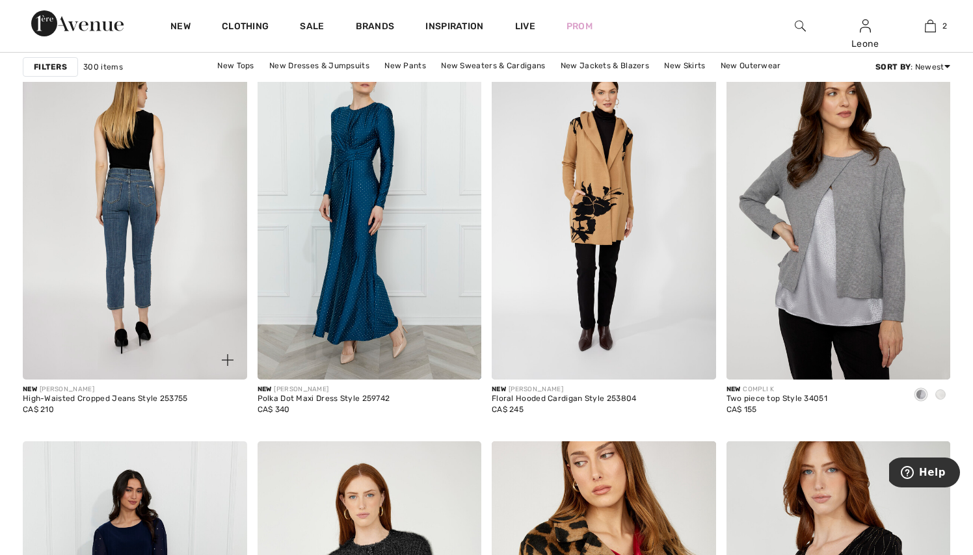
scroll to position [970, 0]
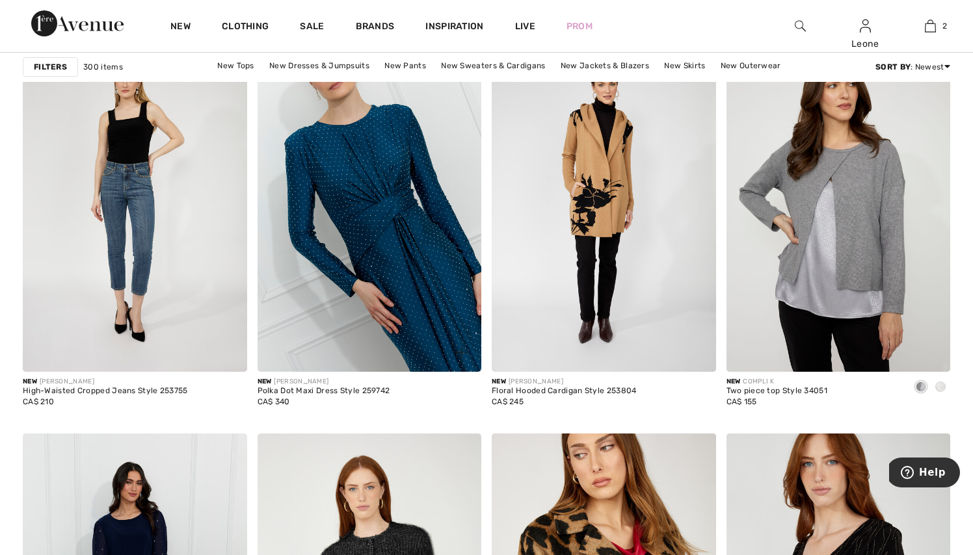
click at [323, 244] on img at bounding box center [370, 204] width 224 height 336
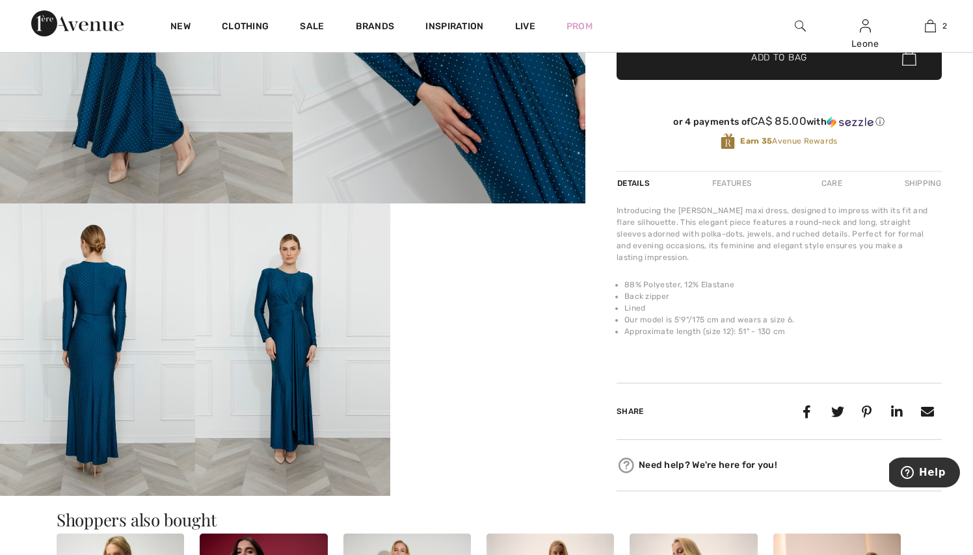
scroll to position [313, 0]
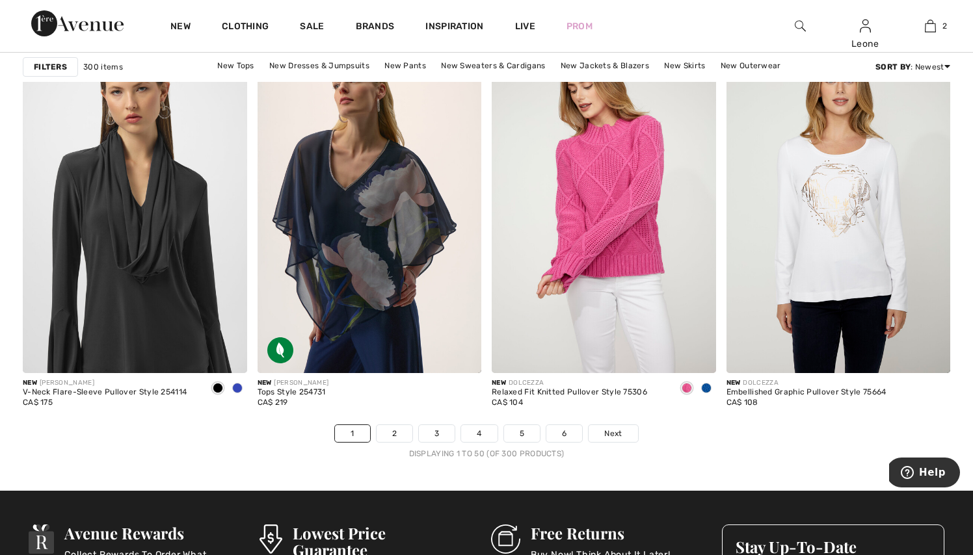
scroll to position [5842, 0]
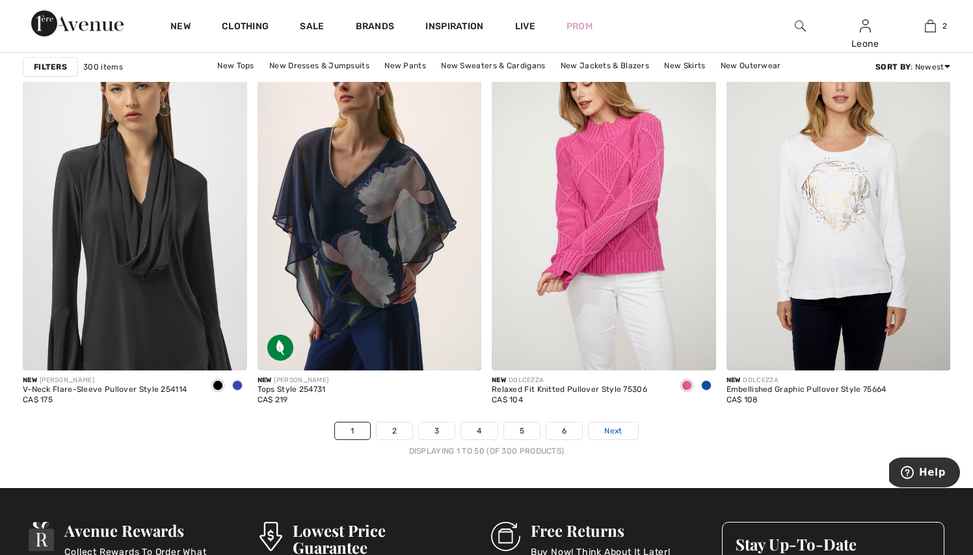
click at [606, 431] on span "Next" at bounding box center [613, 431] width 18 height 12
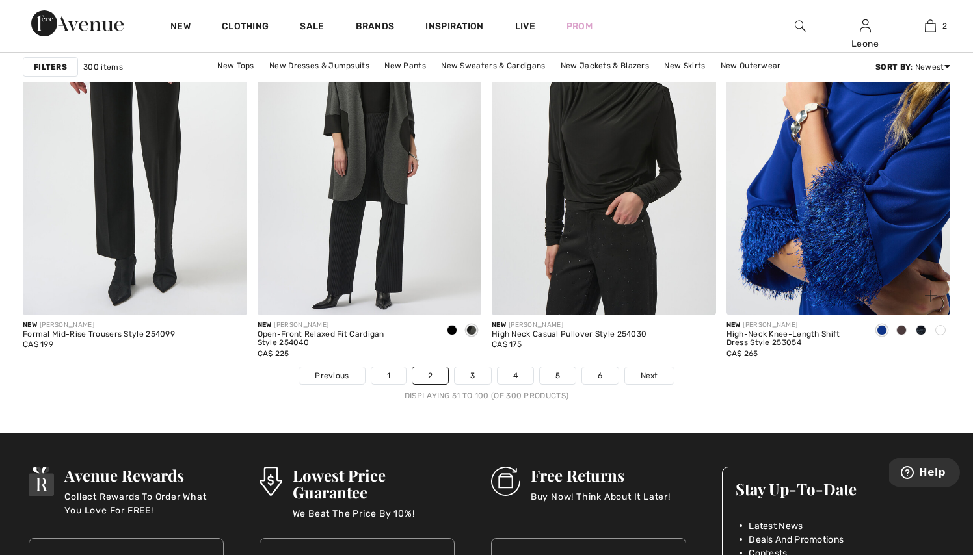
scroll to position [5917, 0]
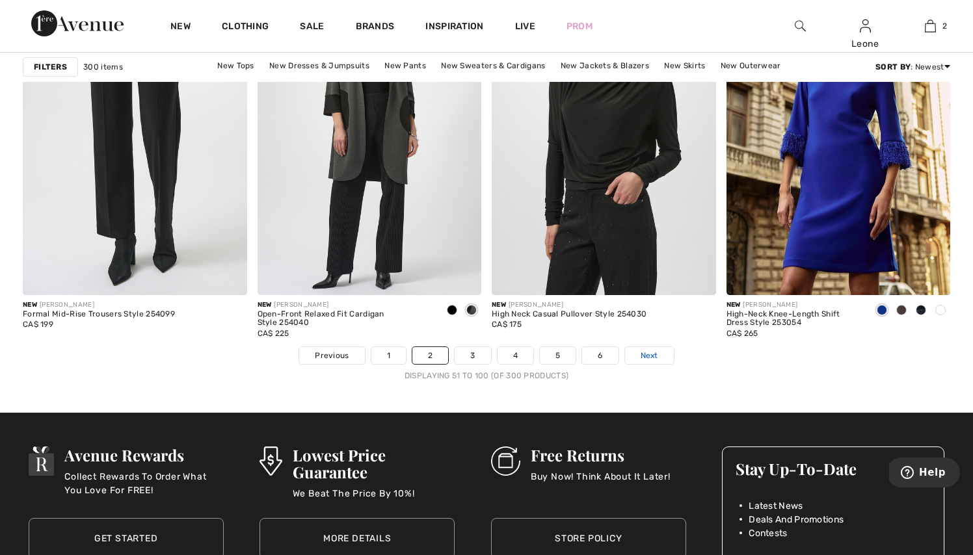
click at [649, 353] on span "Next" at bounding box center [650, 356] width 18 height 12
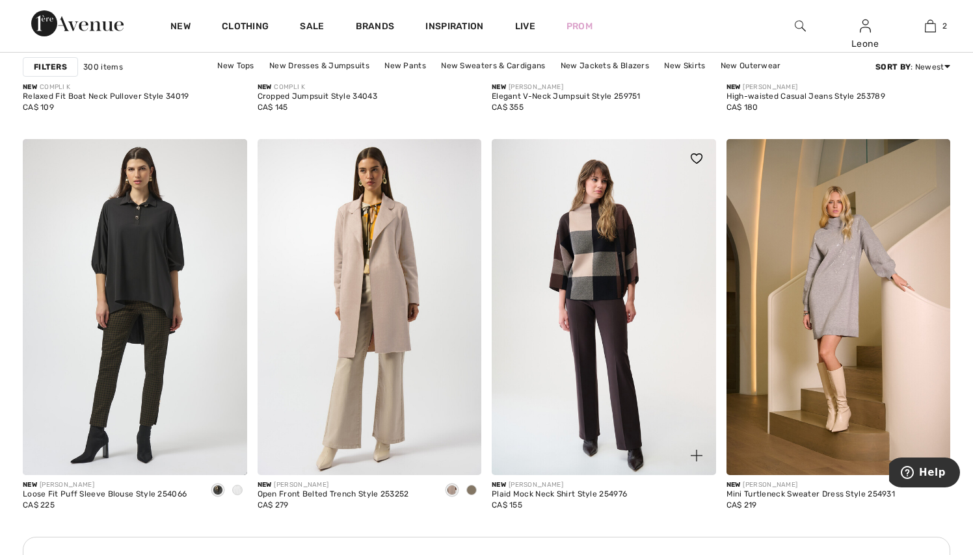
scroll to position [1264, 0]
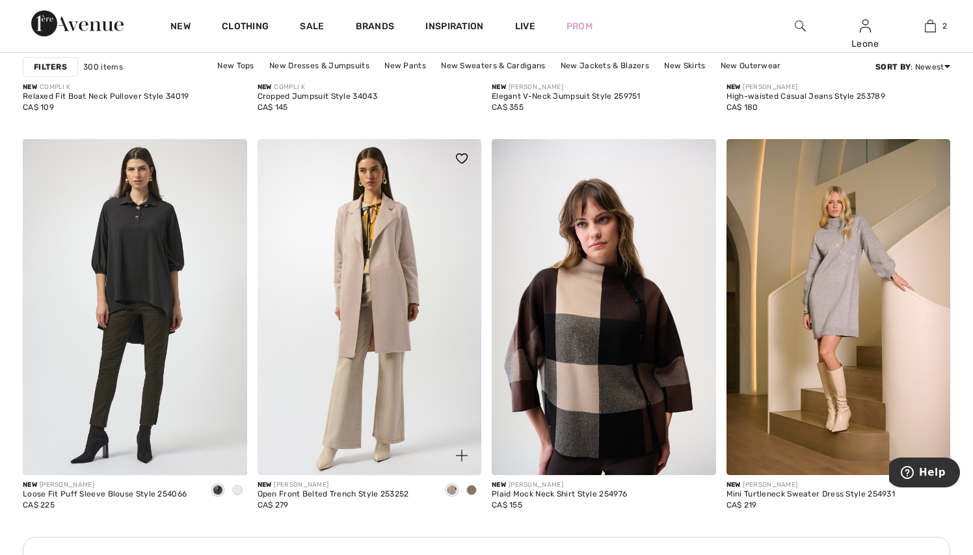
click at [385, 308] on img at bounding box center [370, 307] width 224 height 336
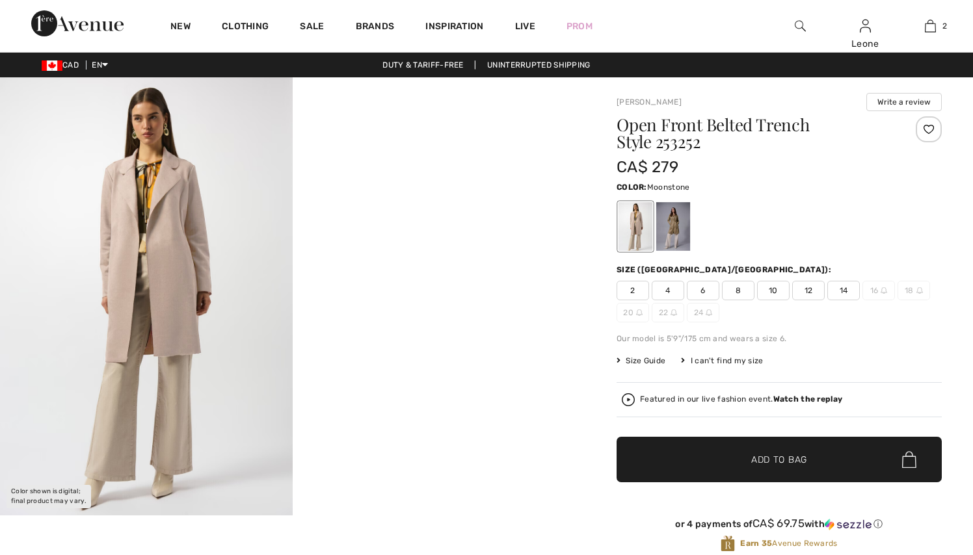
checkbox input "true"
click at [205, 293] on img at bounding box center [146, 296] width 293 height 438
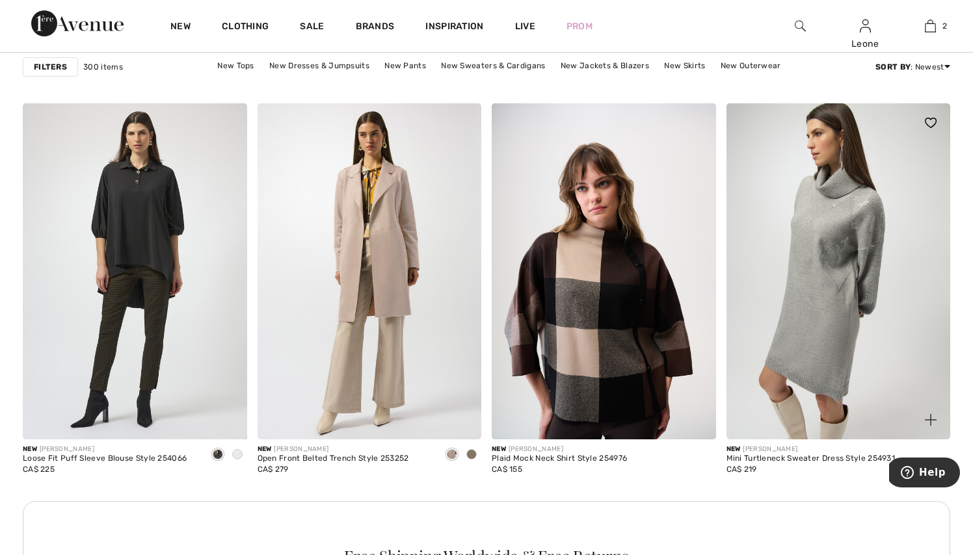
scroll to position [1294, 0]
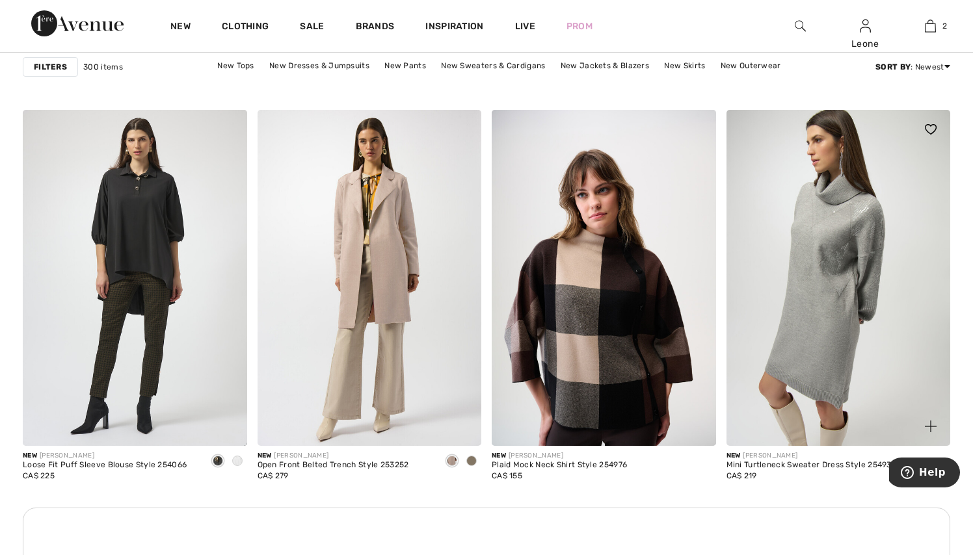
click at [819, 224] on img at bounding box center [839, 278] width 224 height 336
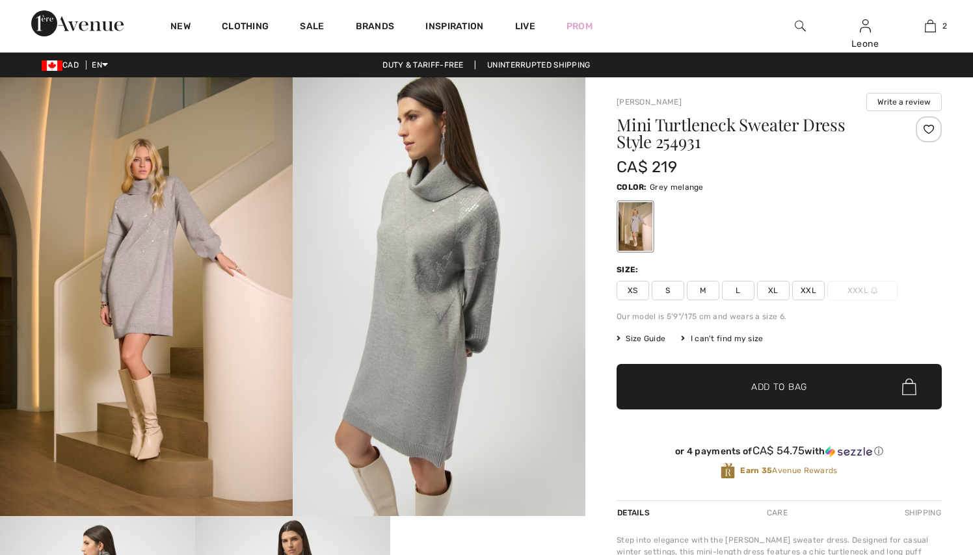
checkbox input "true"
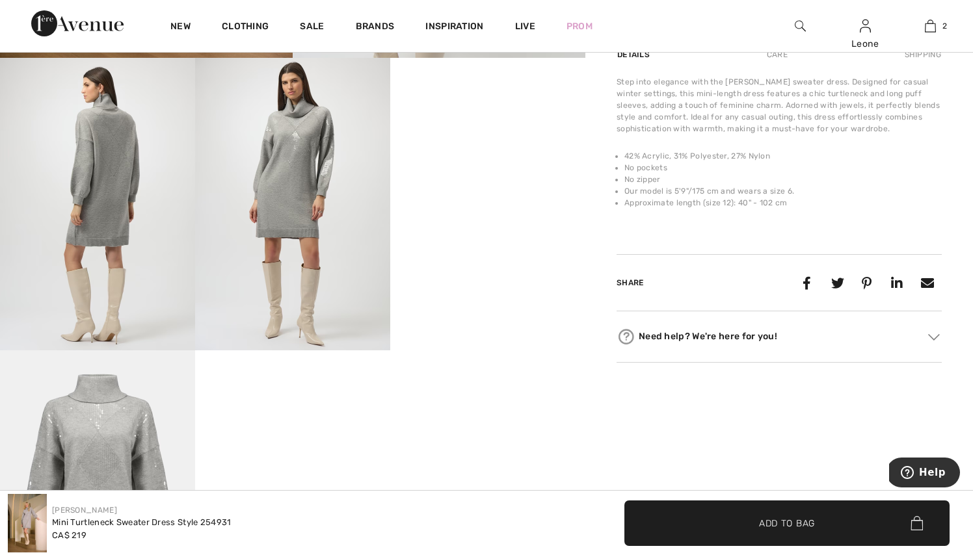
scroll to position [459, 0]
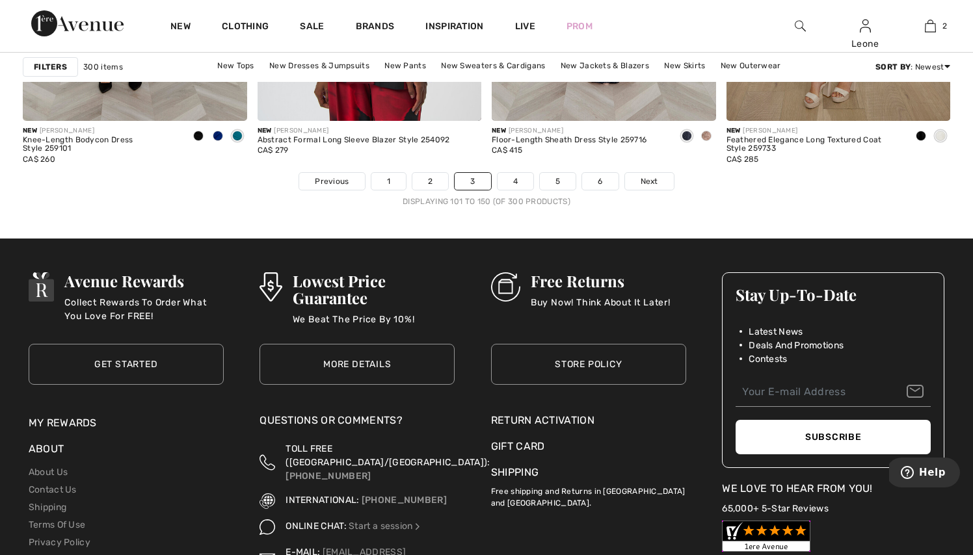
scroll to position [6095, 0]
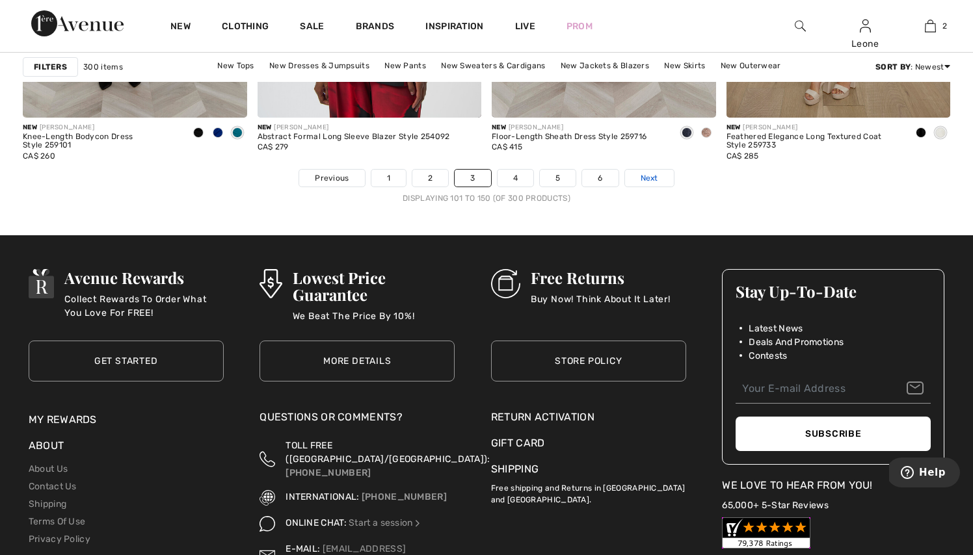
click at [648, 176] on span "Next" at bounding box center [650, 178] width 18 height 12
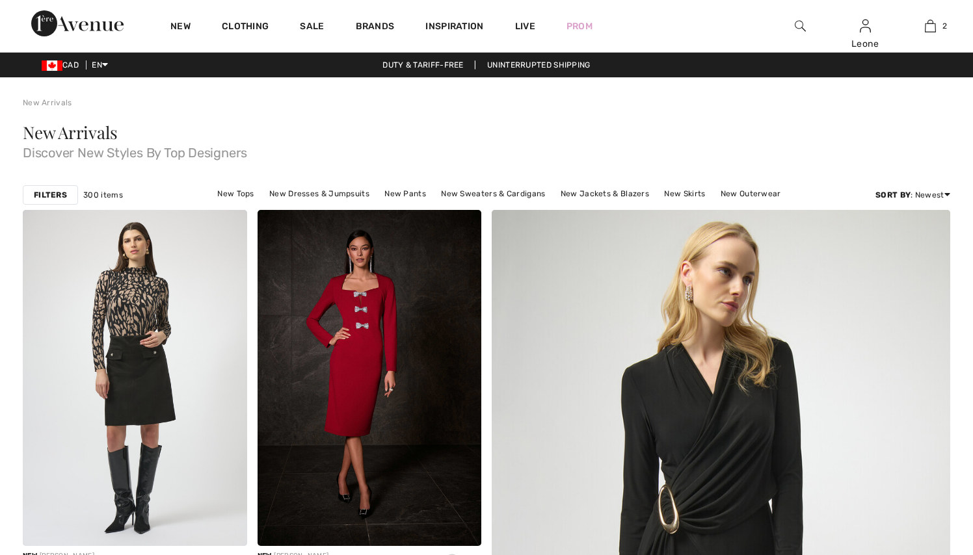
checkbox input "true"
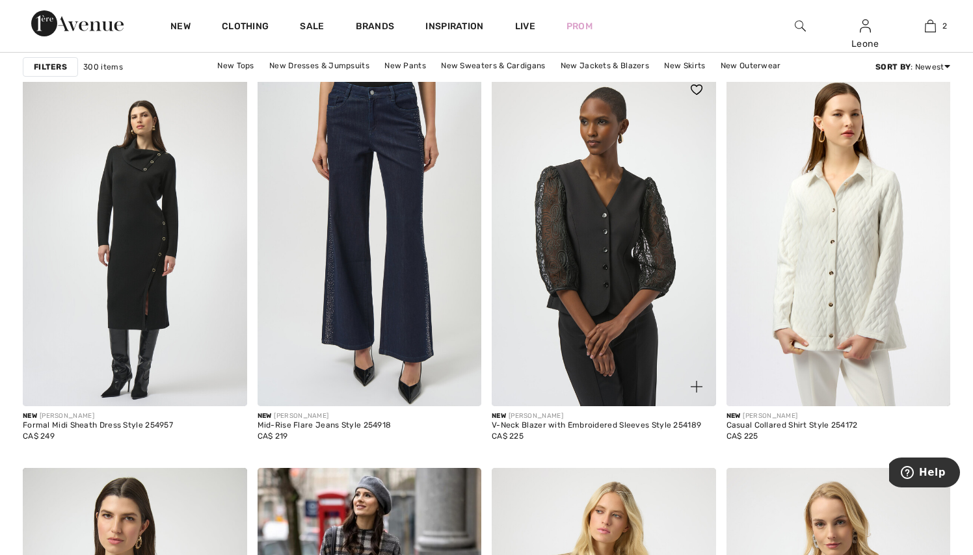
scroll to position [4049, 0]
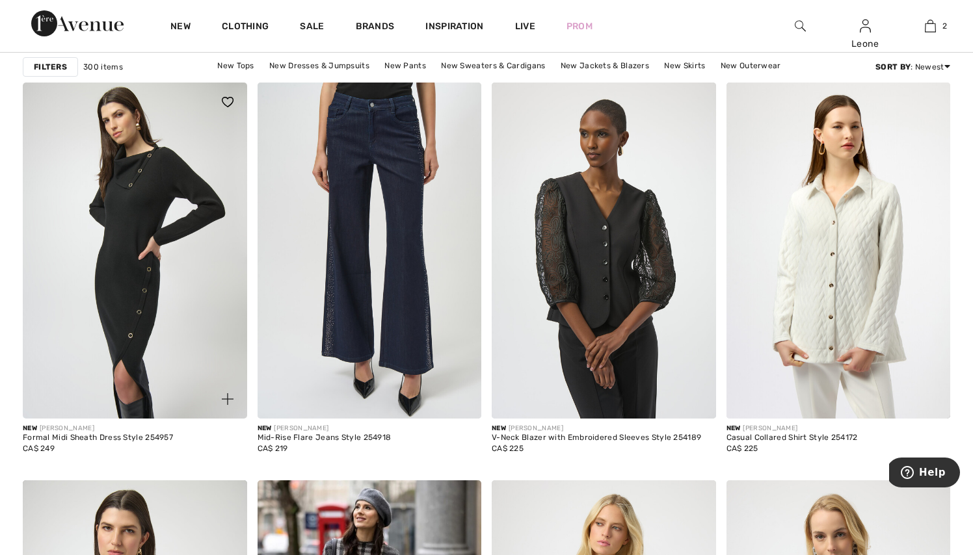
click at [198, 252] on img at bounding box center [135, 251] width 224 height 336
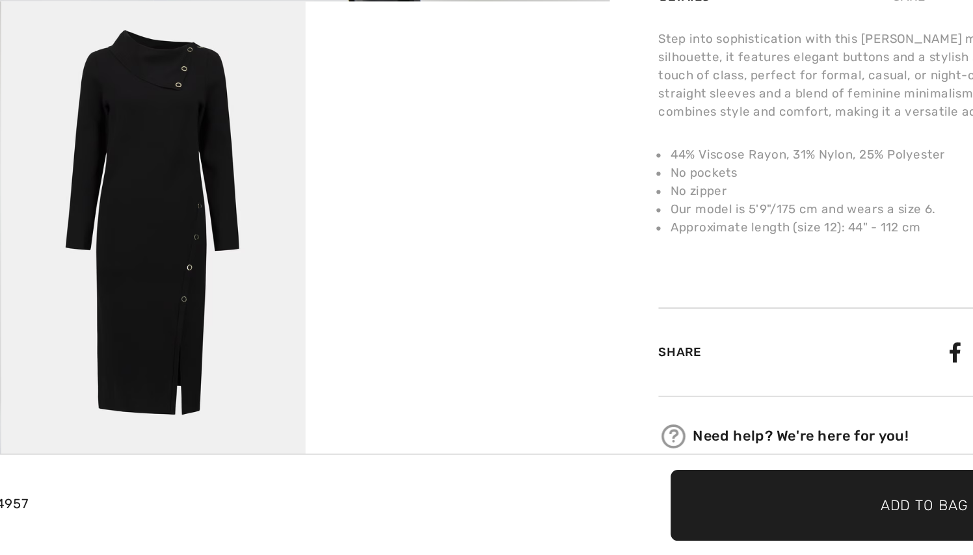
scroll to position [387, 0]
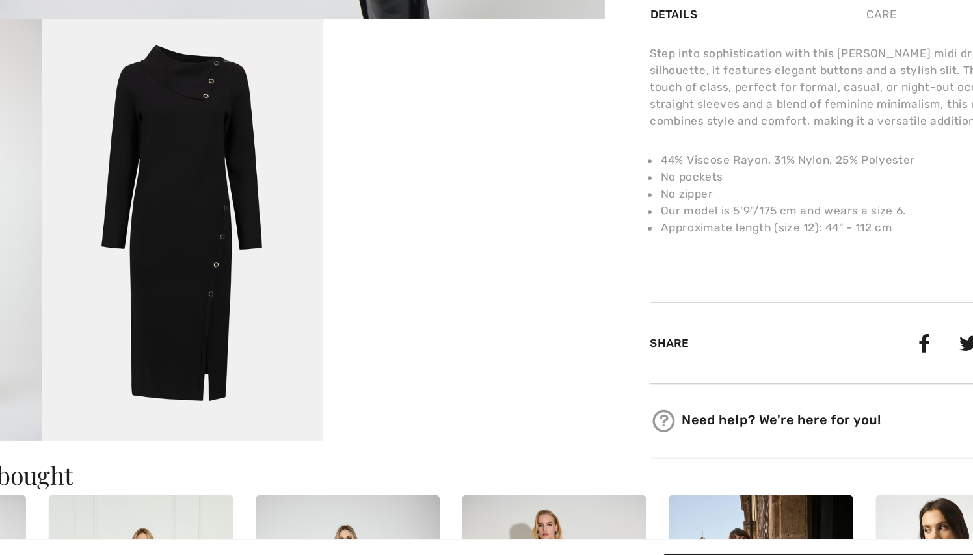
click at [195, 165] on img at bounding box center [292, 275] width 195 height 293
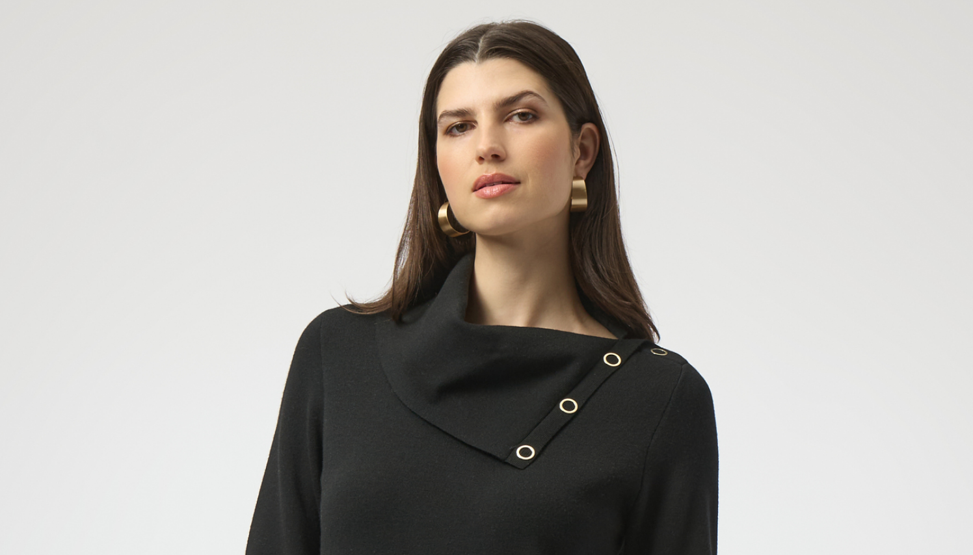
scroll to position [0, 0]
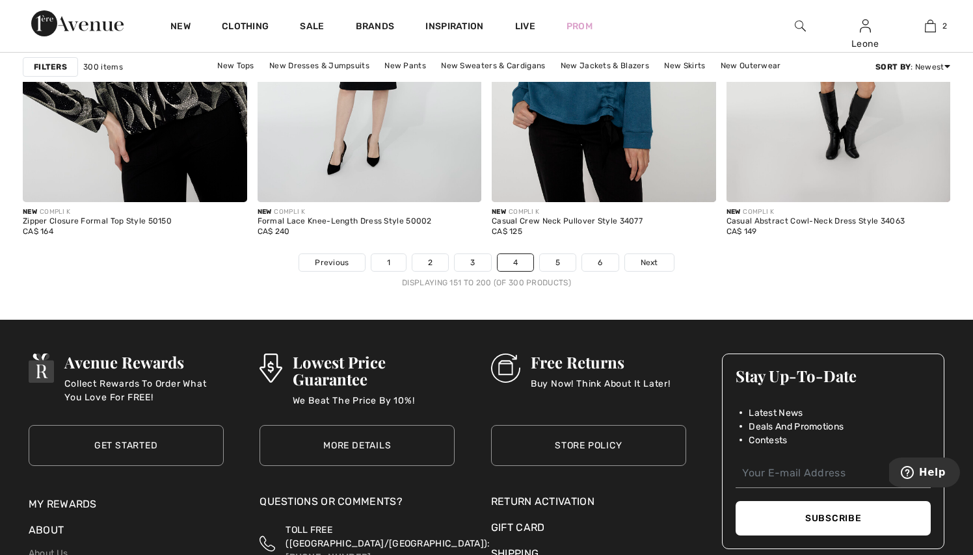
scroll to position [6012, 0]
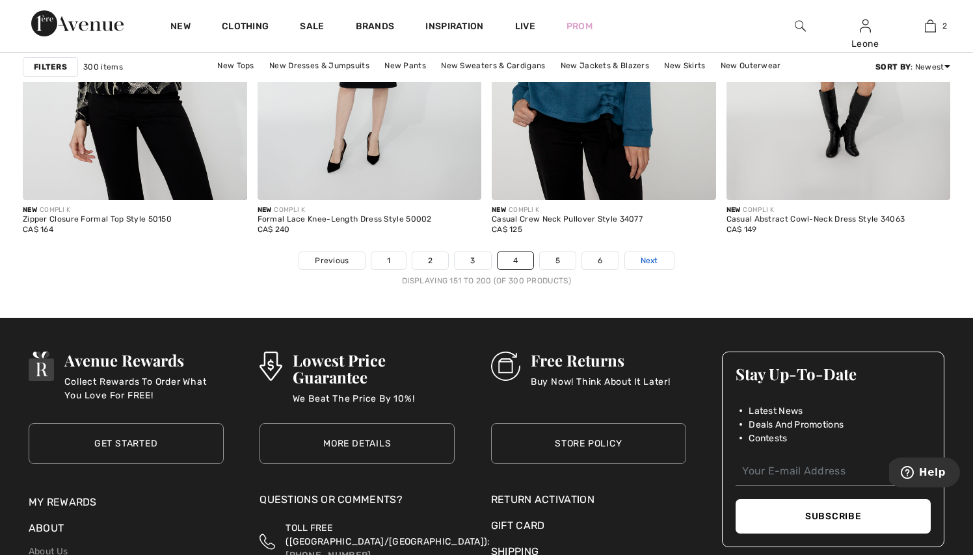
click at [649, 262] on span "Next" at bounding box center [650, 261] width 18 height 12
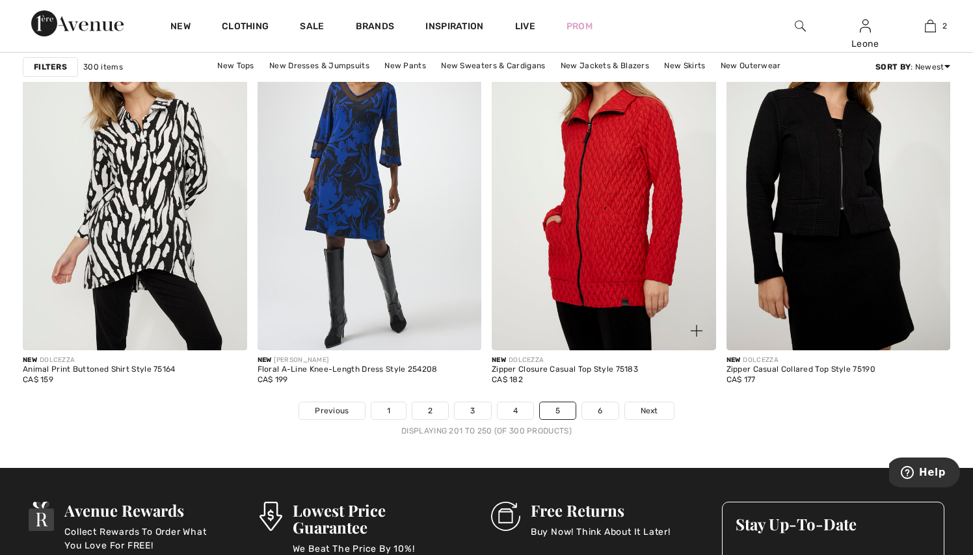
scroll to position [5867, 0]
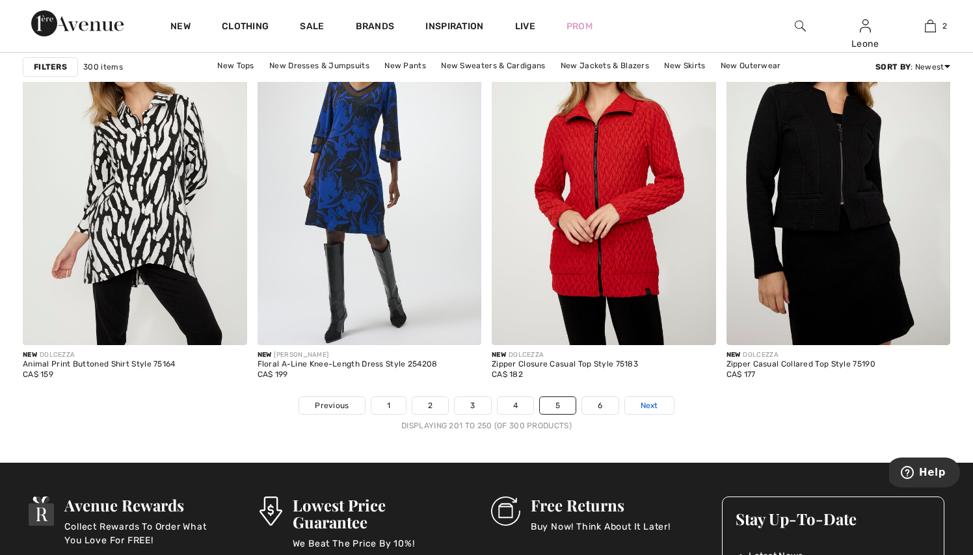
click at [645, 402] on span "Next" at bounding box center [650, 406] width 18 height 12
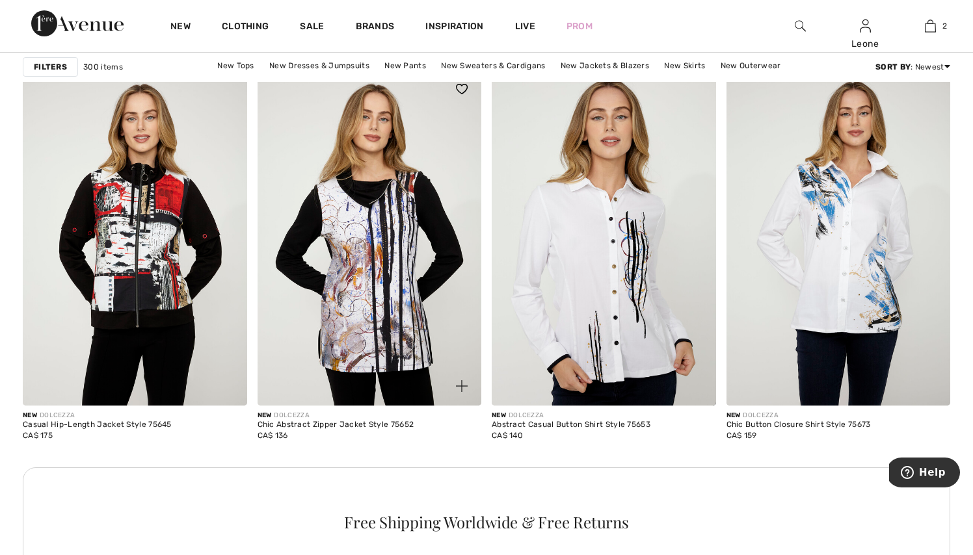
scroll to position [1335, 0]
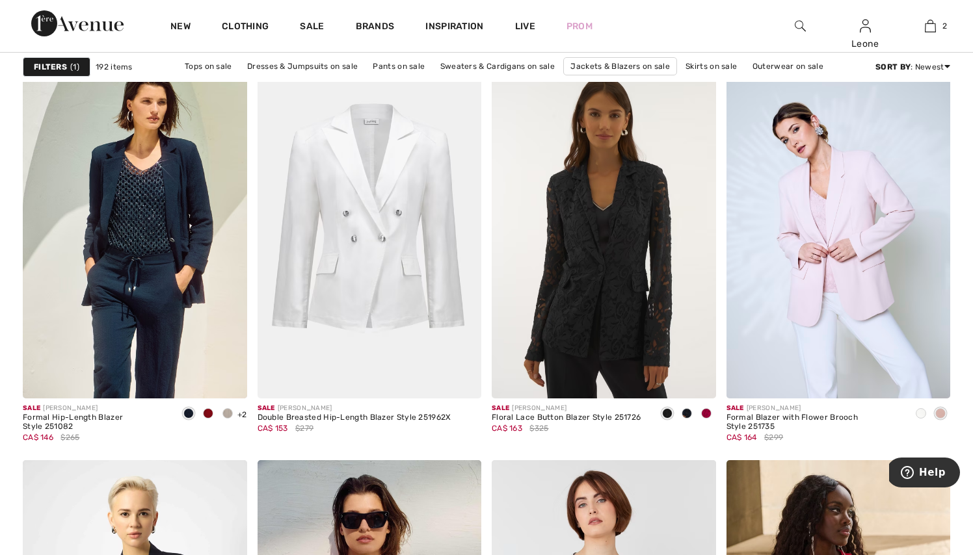
scroll to position [4049, 0]
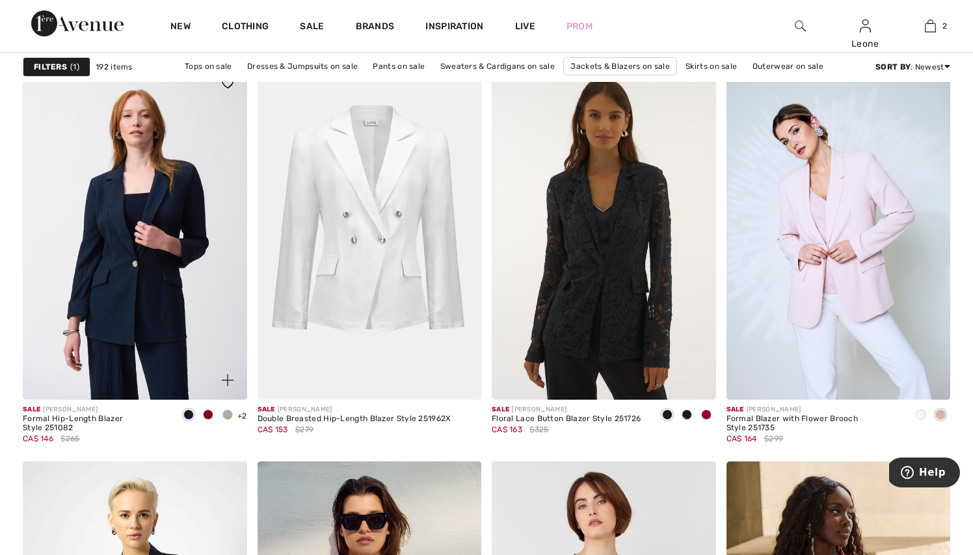
click at [154, 300] on img at bounding box center [135, 232] width 224 height 336
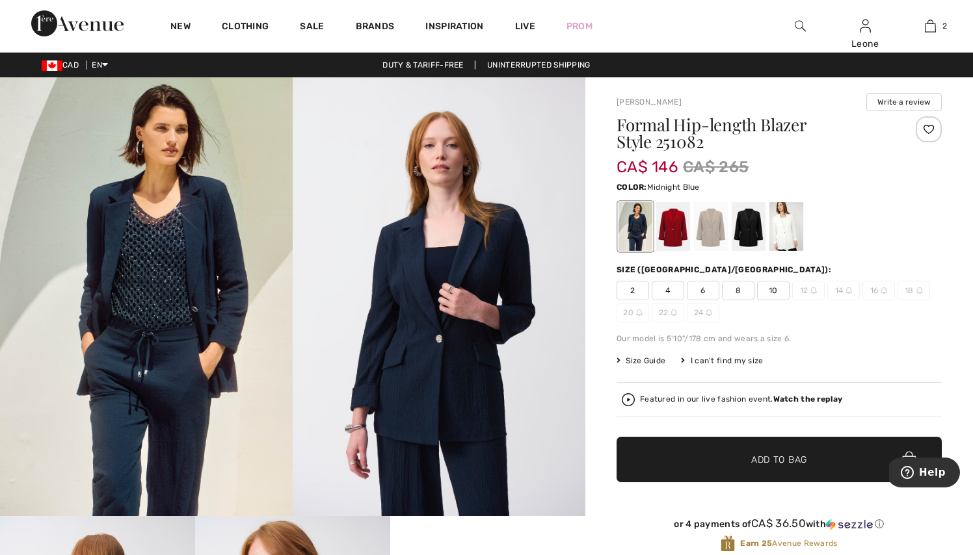
click at [142, 285] on img at bounding box center [146, 296] width 293 height 439
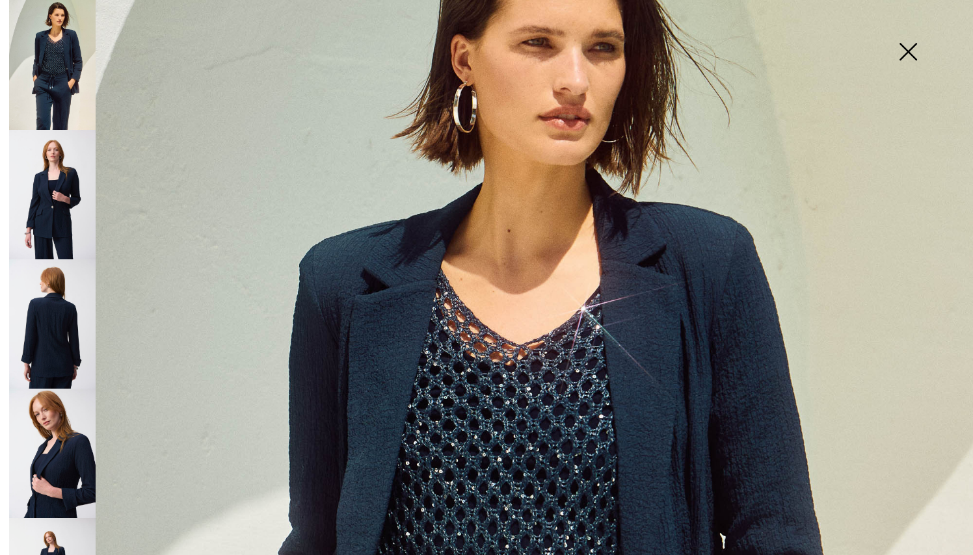
scroll to position [120, 0]
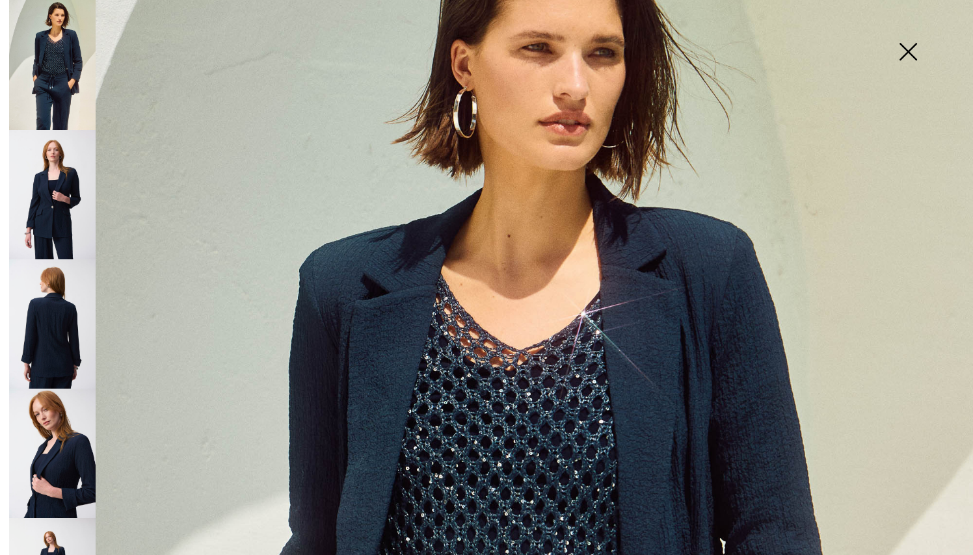
click at [905, 55] on img at bounding box center [907, 53] width 65 height 67
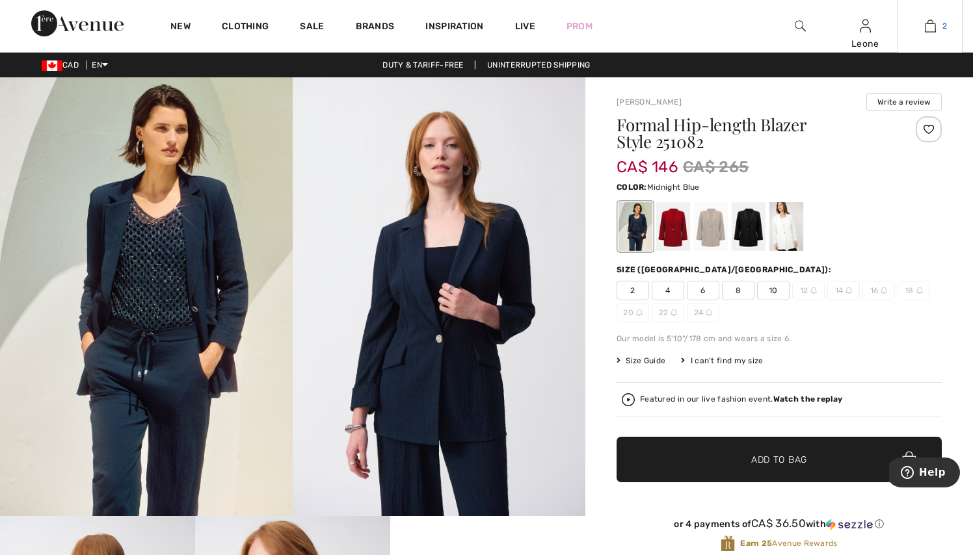
scroll to position [0, 0]
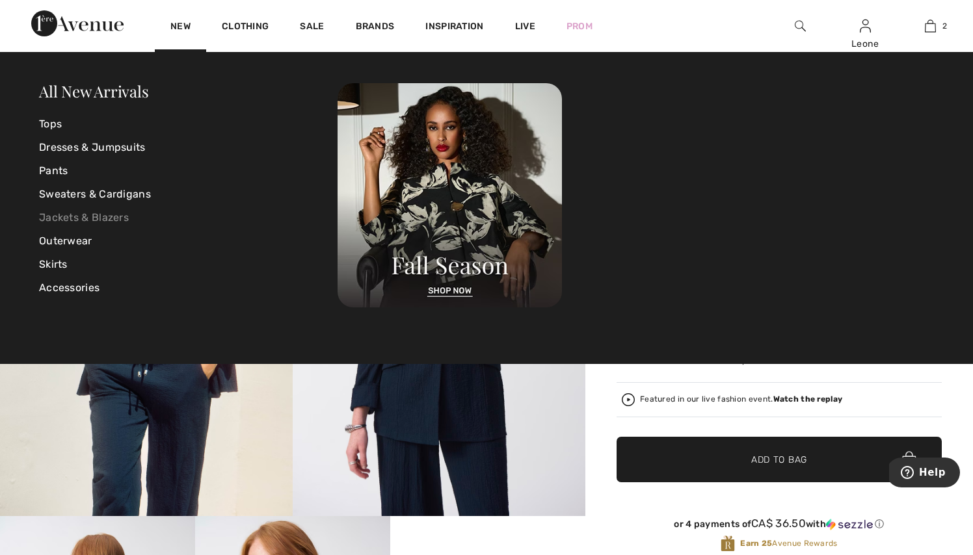
click at [96, 217] on link "Jackets & Blazers" at bounding box center [188, 217] width 299 height 23
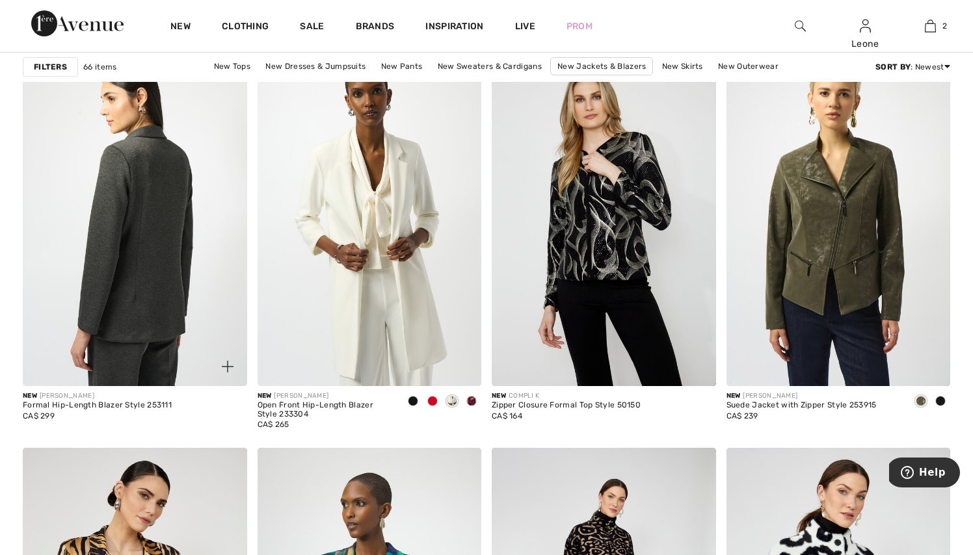
scroll to position [5420, 0]
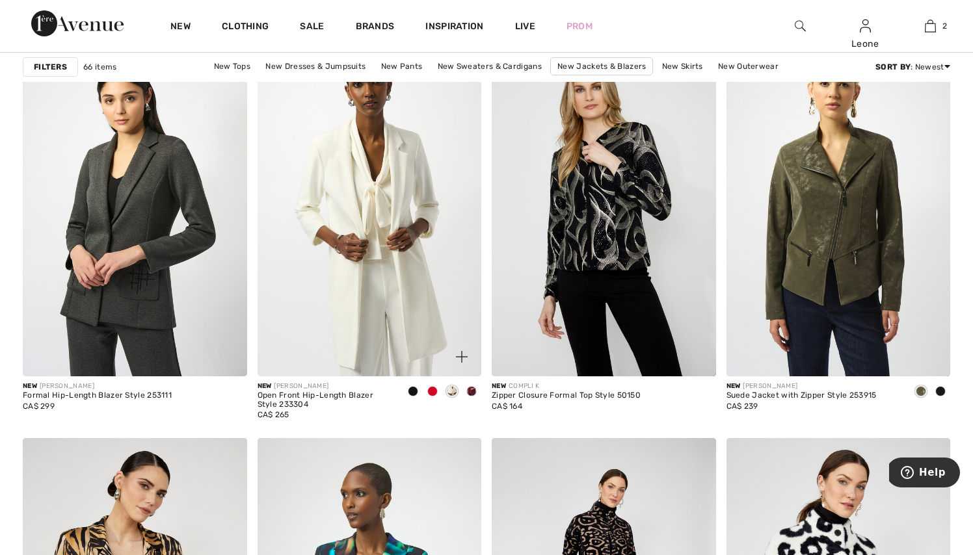
click at [433, 393] on span at bounding box center [432, 391] width 10 height 10
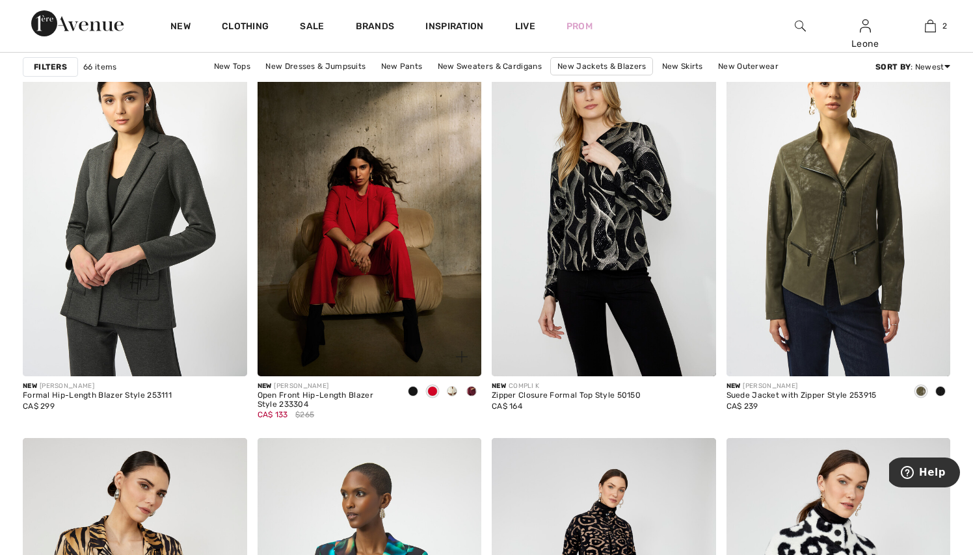
click at [416, 391] on span at bounding box center [413, 391] width 10 height 10
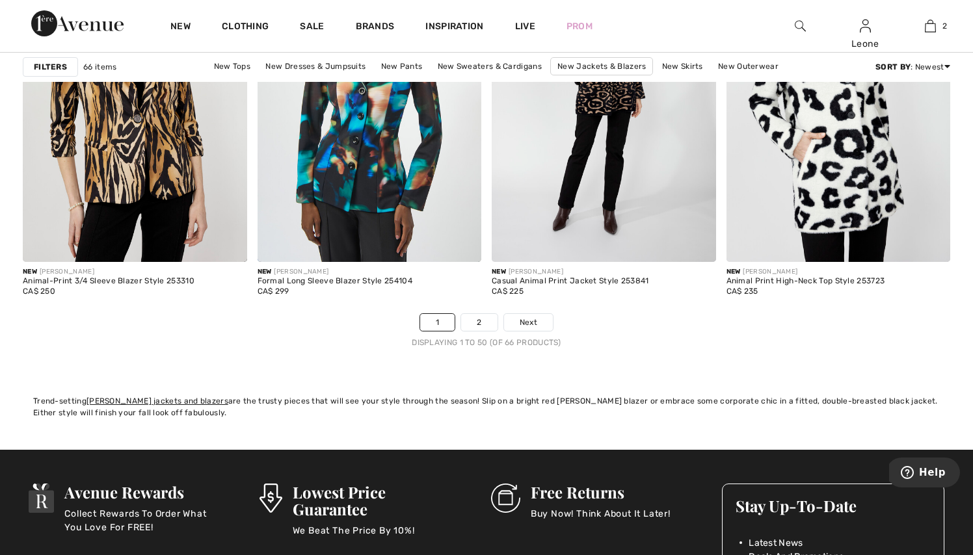
scroll to position [5934, 0]
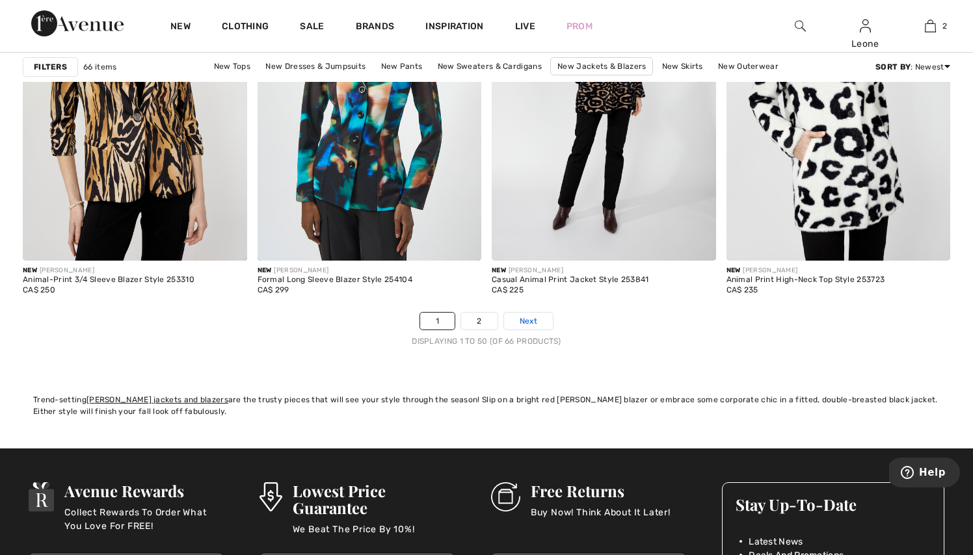
click at [528, 315] on span "Next" at bounding box center [529, 321] width 18 height 12
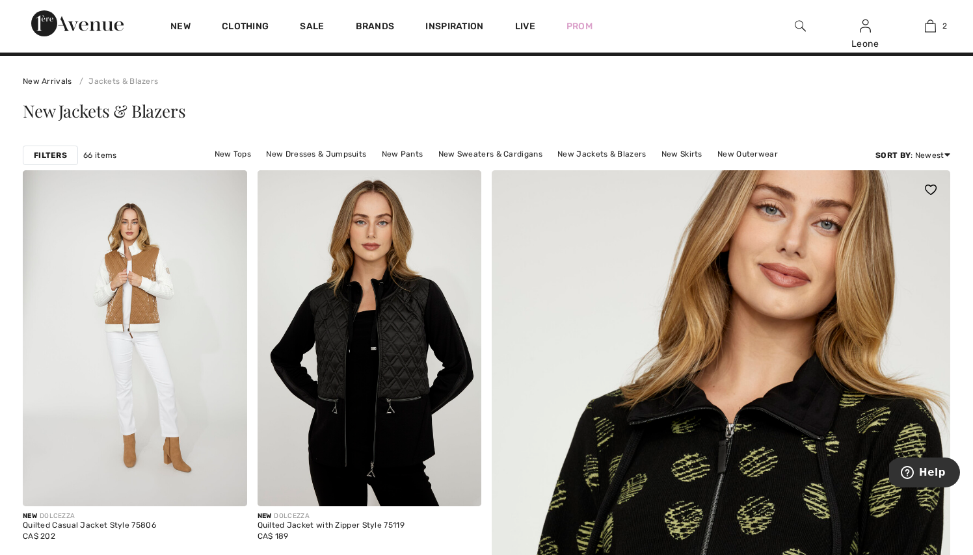
scroll to position [19, 0]
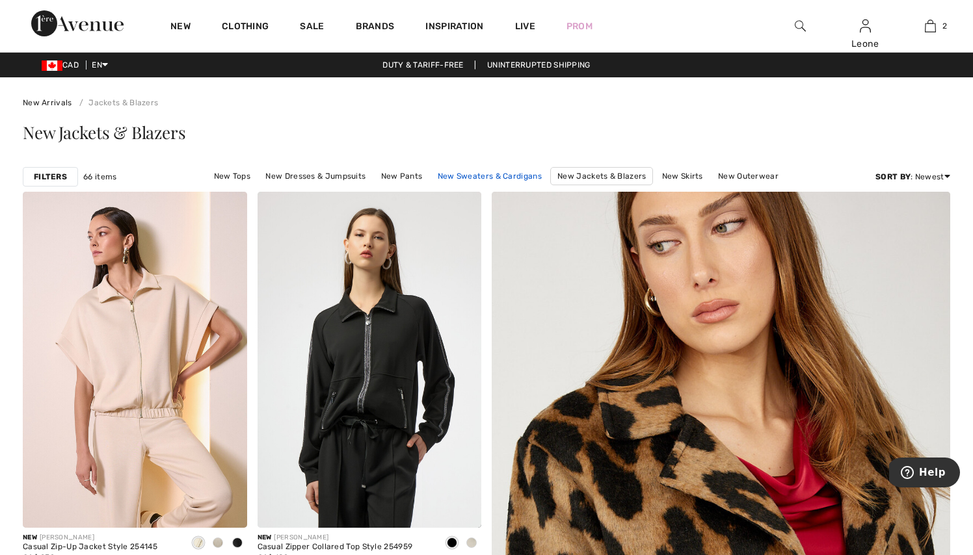
click at [455, 176] on link "New Sweaters & Cardigans" at bounding box center [489, 176] width 117 height 17
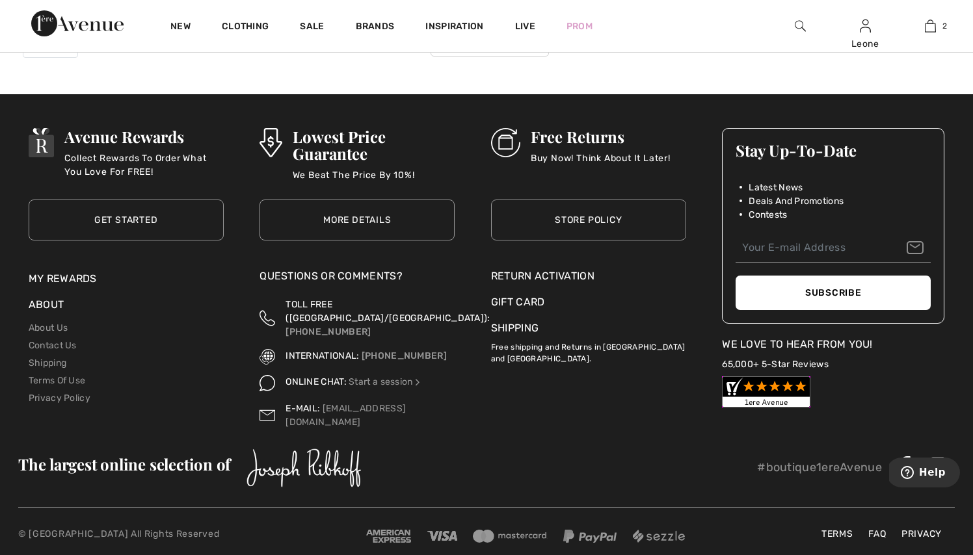
scroll to position [2728, 0]
